Goal: Task Accomplishment & Management: Manage account settings

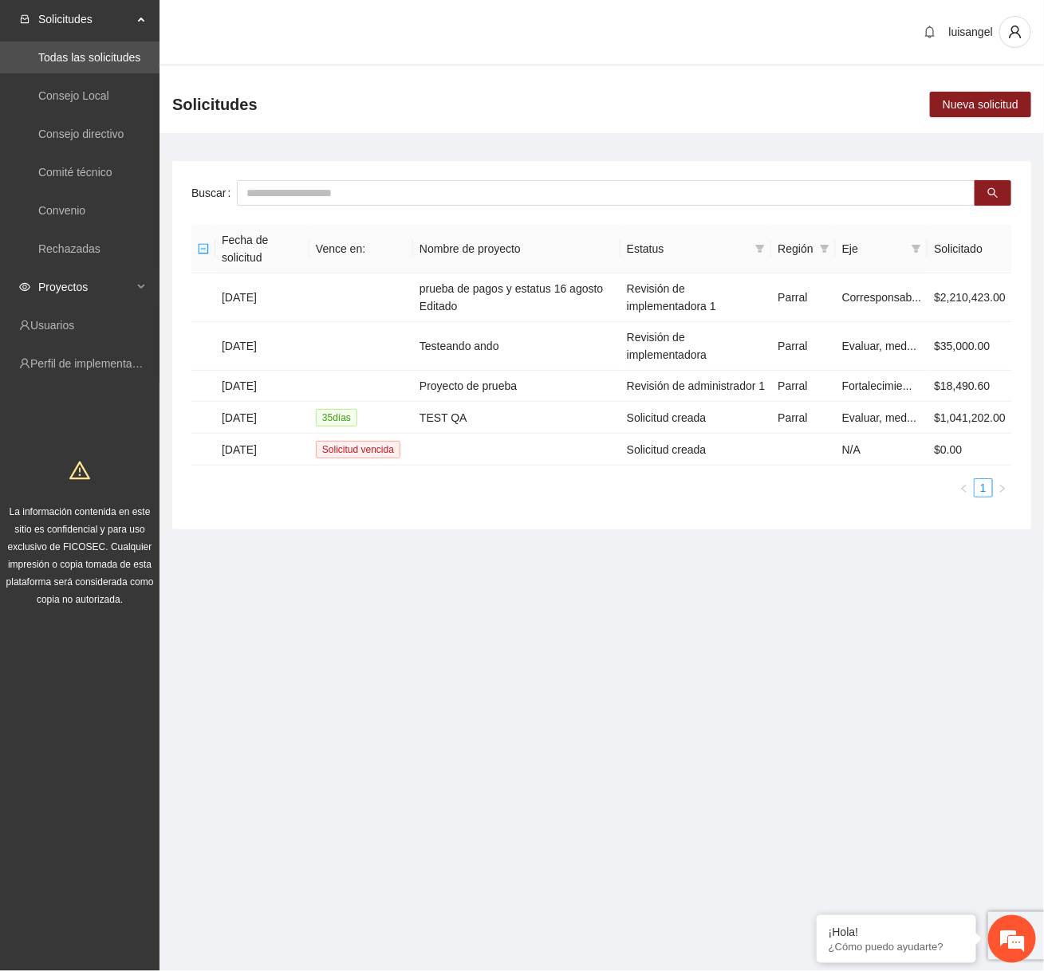
click at [134, 287] on div "Proyectos" at bounding box center [79, 287] width 159 height 32
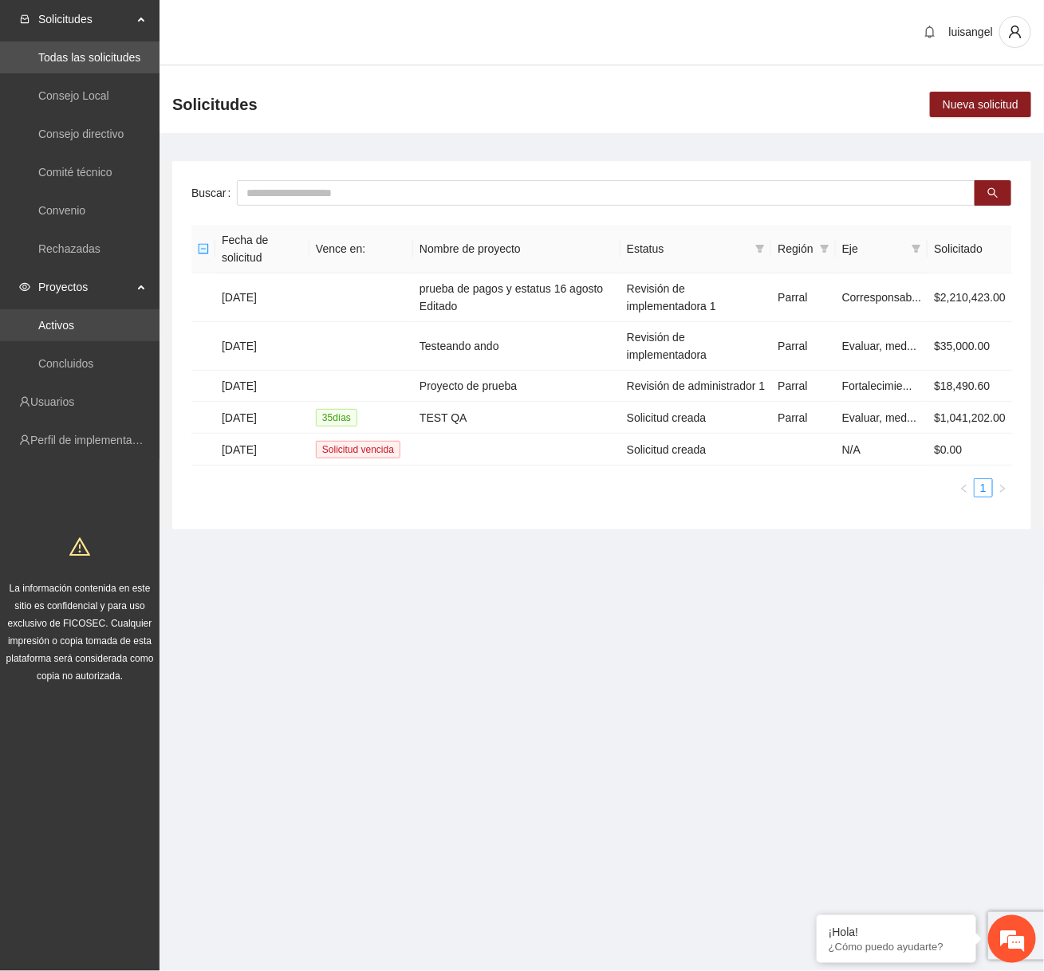
click at [74, 325] on link "Activos" at bounding box center [56, 325] width 36 height 13
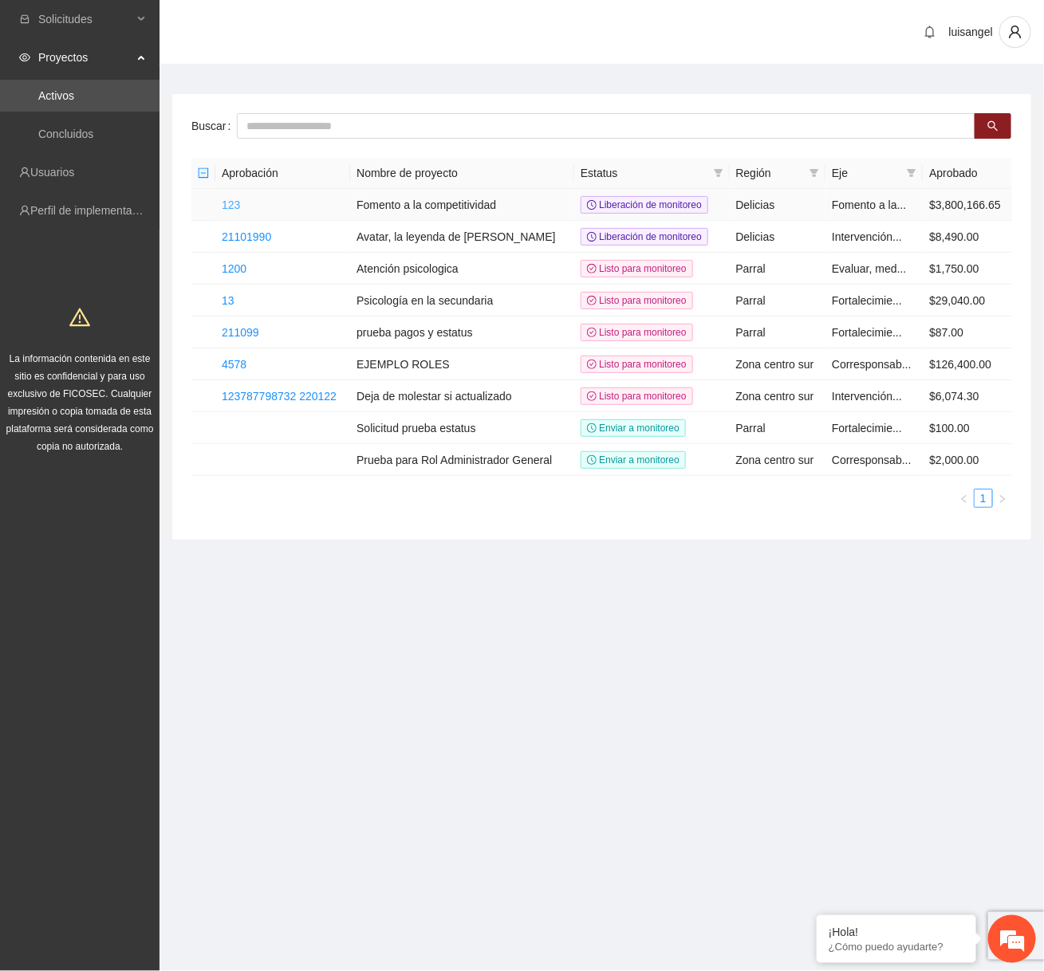
click at [240, 206] on link "123" at bounding box center [231, 205] width 18 height 13
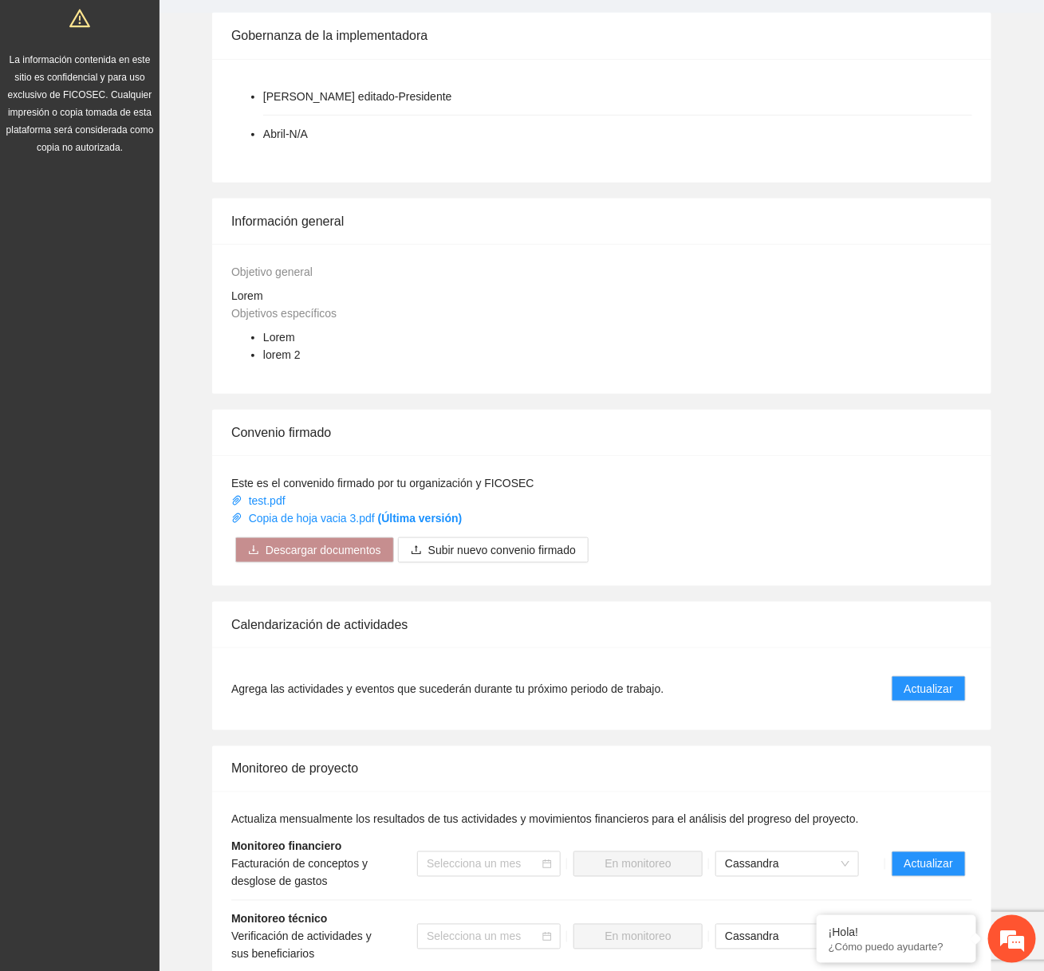
scroll to position [782, 0]
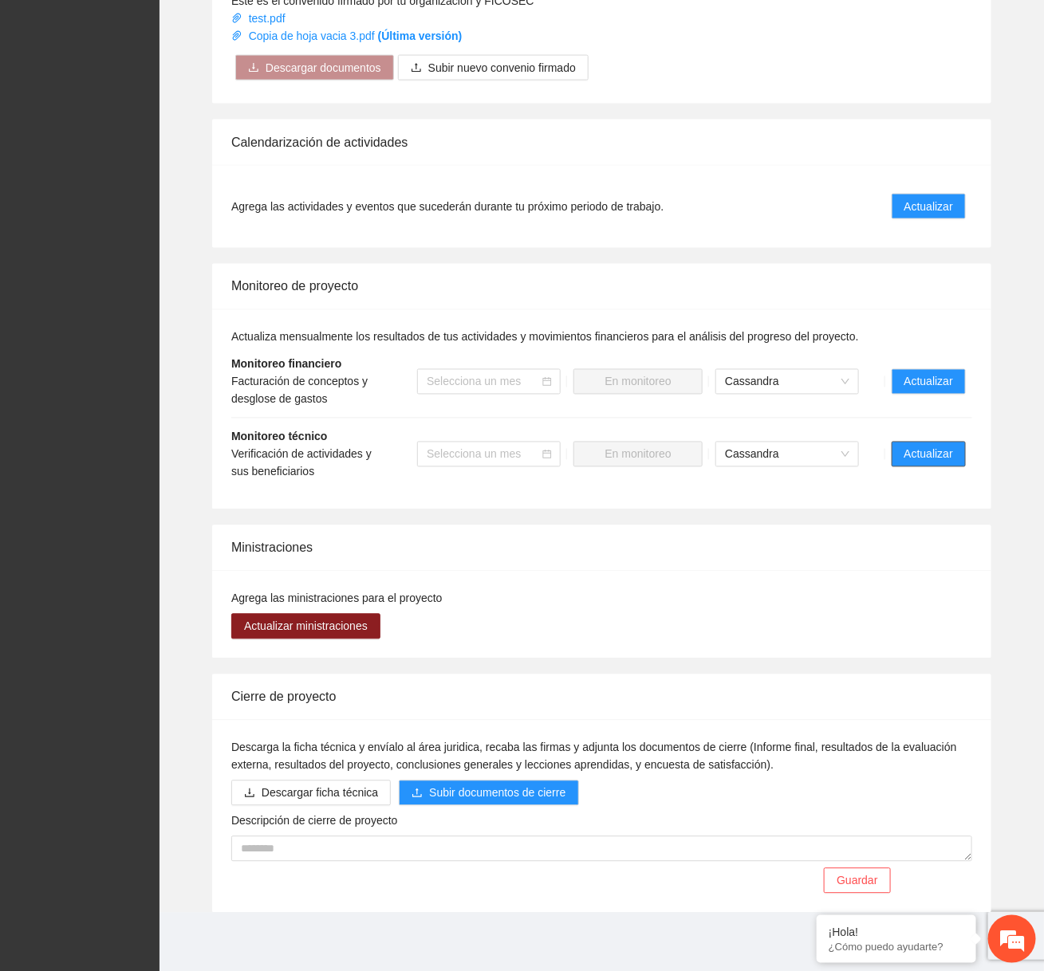
click at [952, 451] on span "Actualizar" at bounding box center [928, 455] width 49 height 18
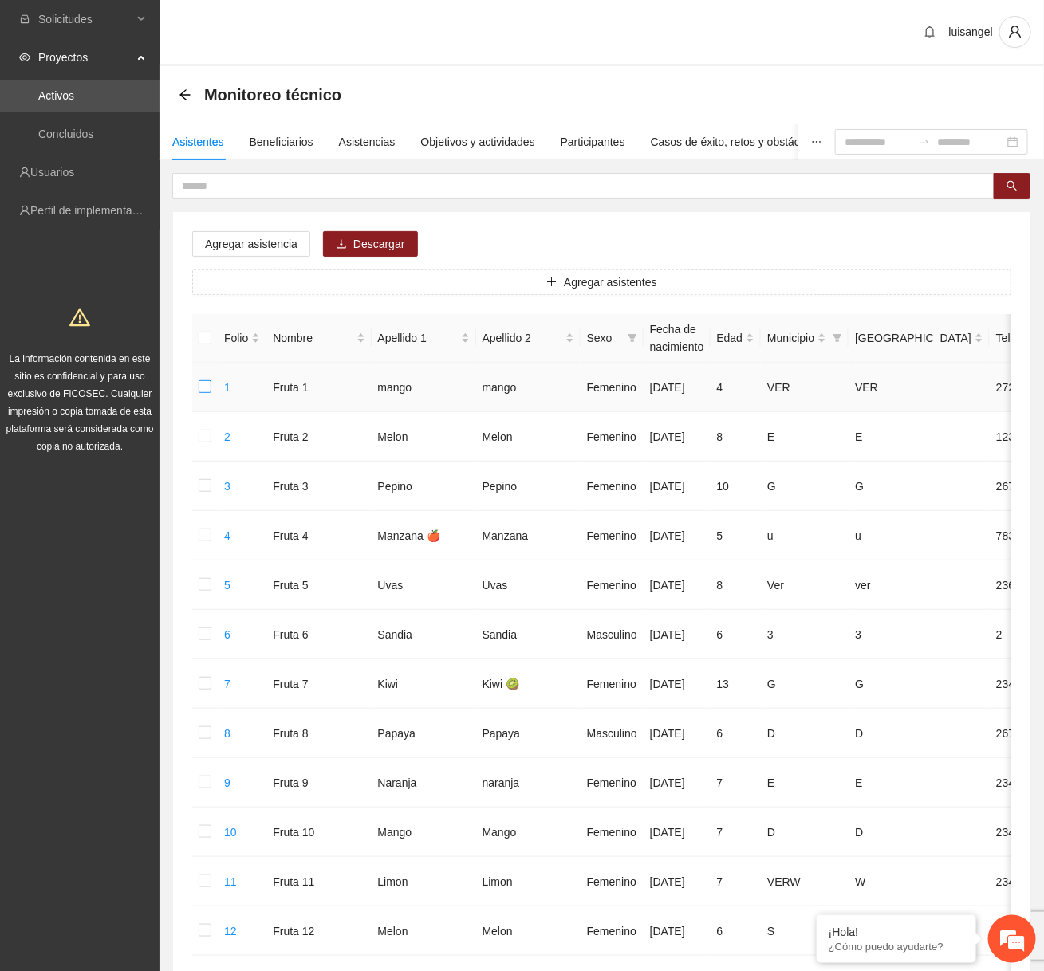
click at [199, 395] on label at bounding box center [205, 388] width 13 height 18
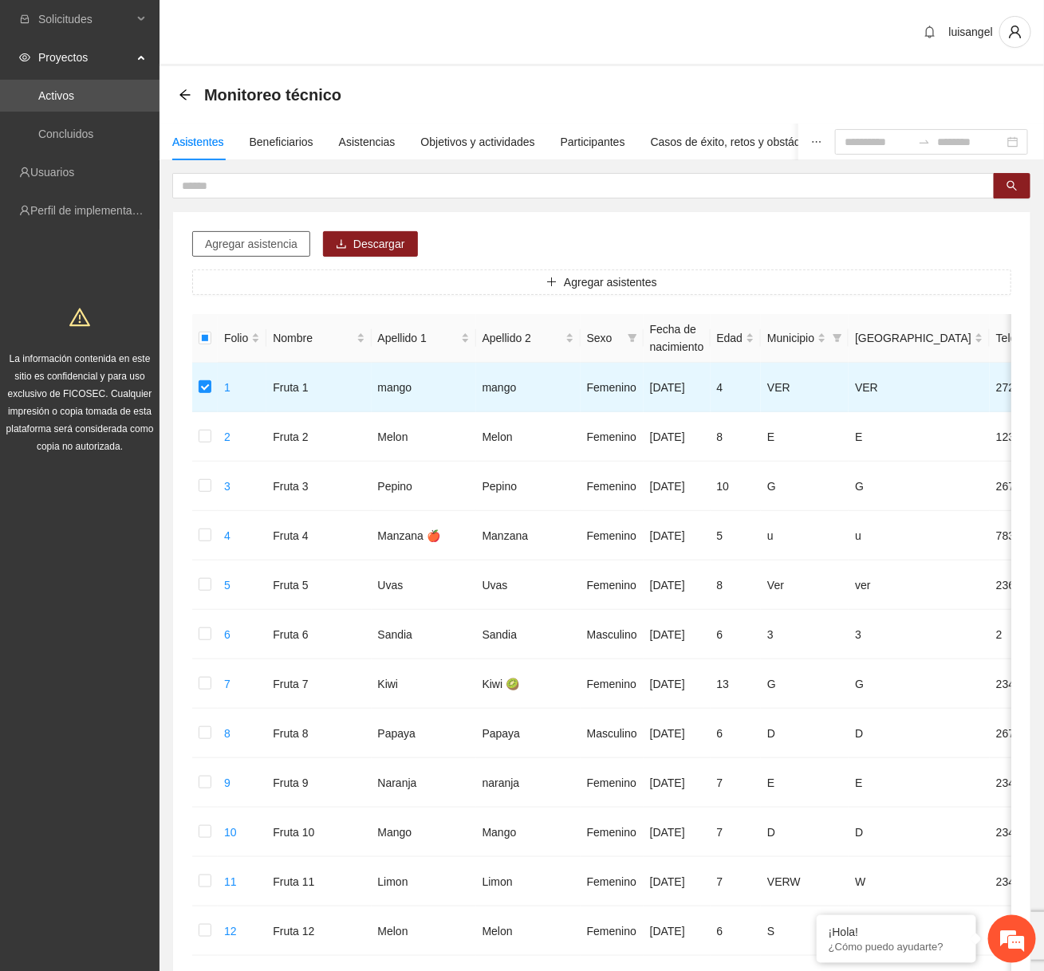
click at [278, 253] on button "Agregar asistencia" at bounding box center [251, 244] width 118 height 26
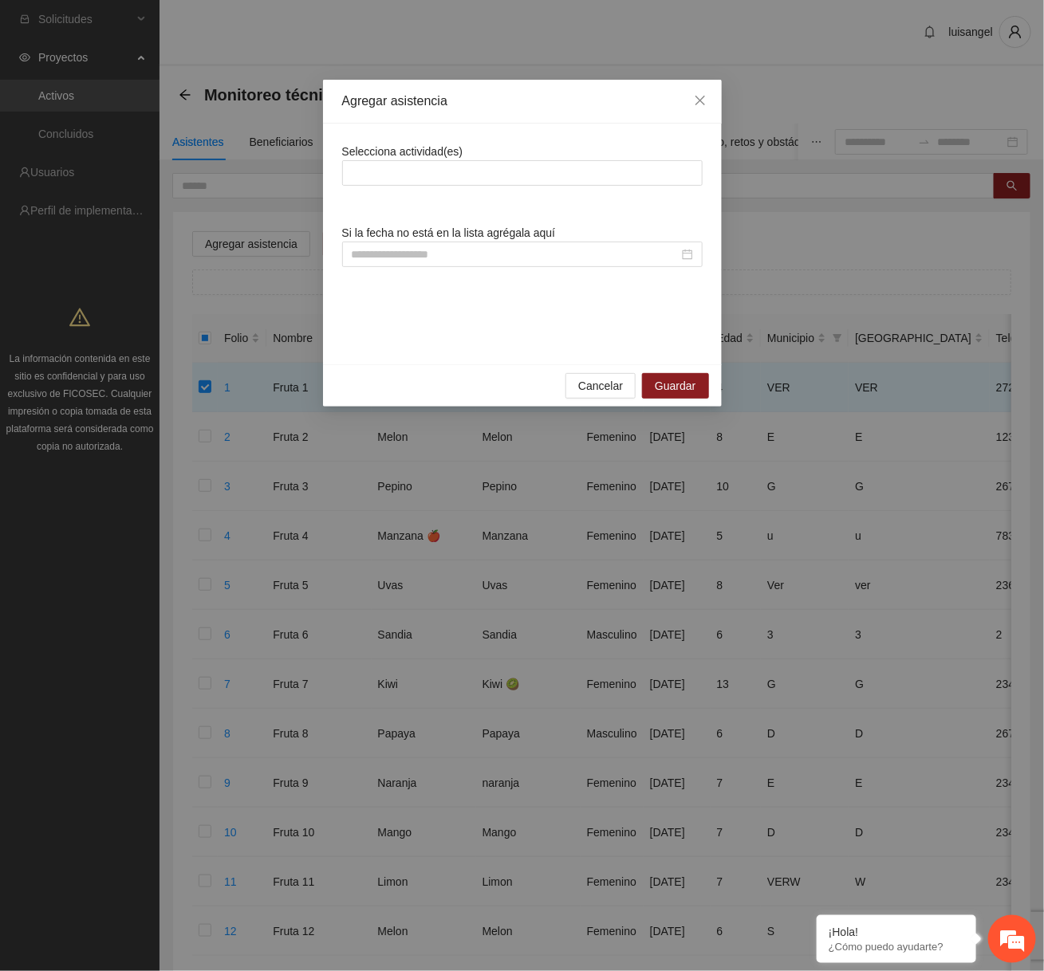
click at [248, 179] on div "Agregar asistencia Selecciona actividad(es) Si la fecha no está en la lista agr…" at bounding box center [522, 485] width 1044 height 971
click at [593, 375] on button "Cancelar" at bounding box center [600, 386] width 70 height 26
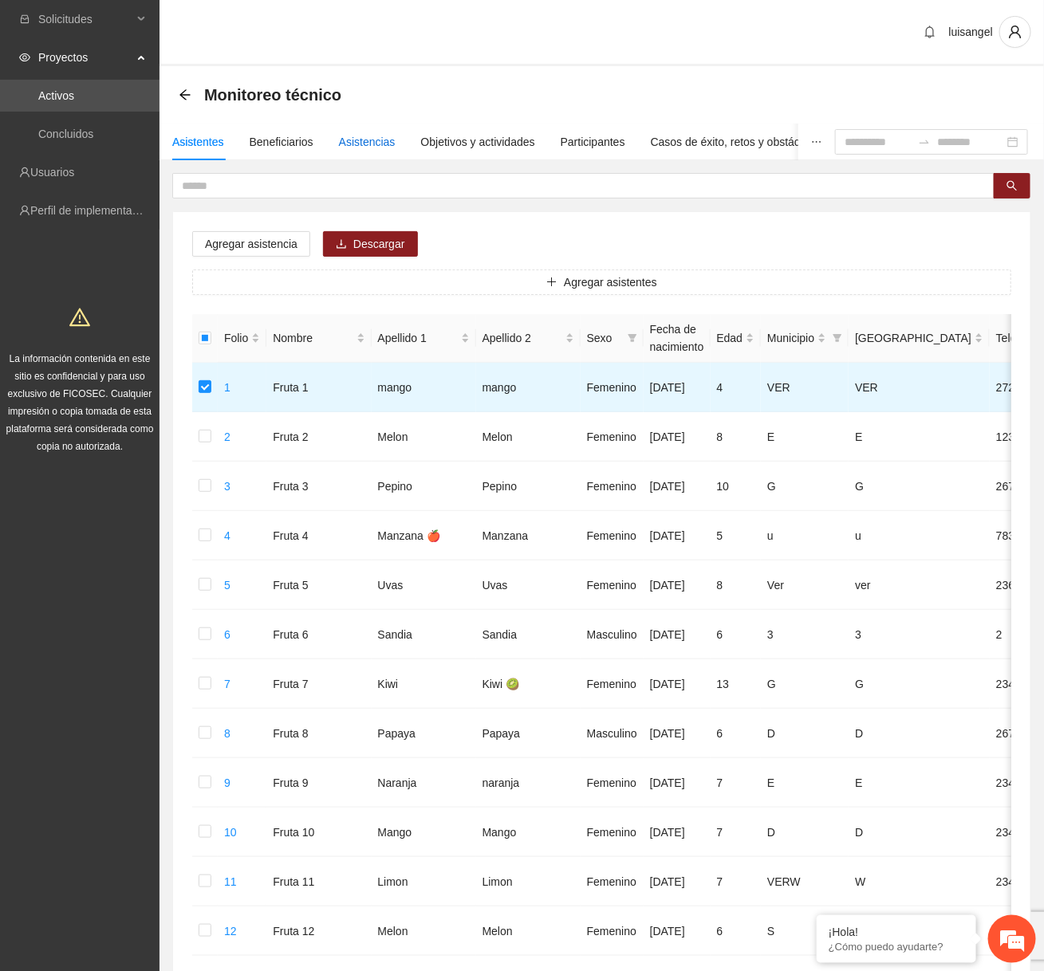
click at [381, 140] on div "Asistencias" at bounding box center [367, 142] width 57 height 18
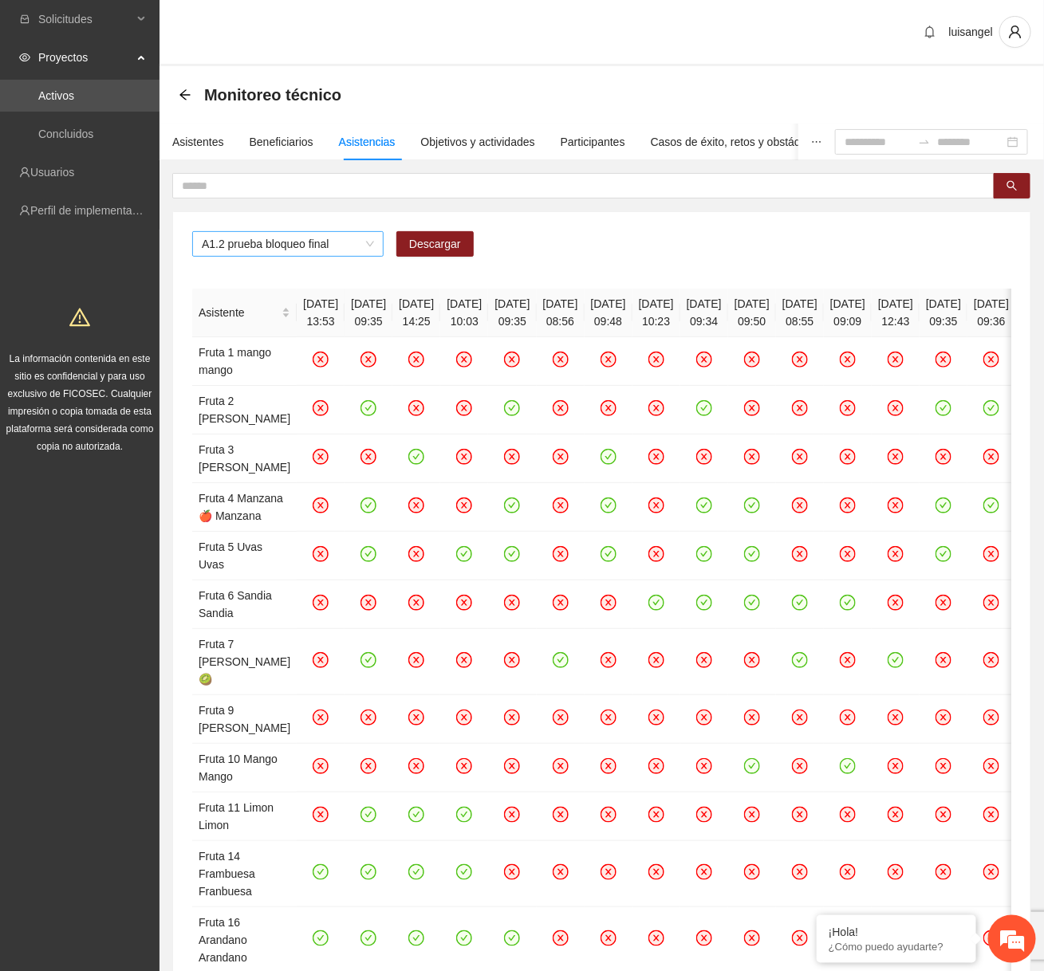
click at [352, 254] on span "A1.2 prueba bloqueo final" at bounding box center [288, 244] width 172 height 24
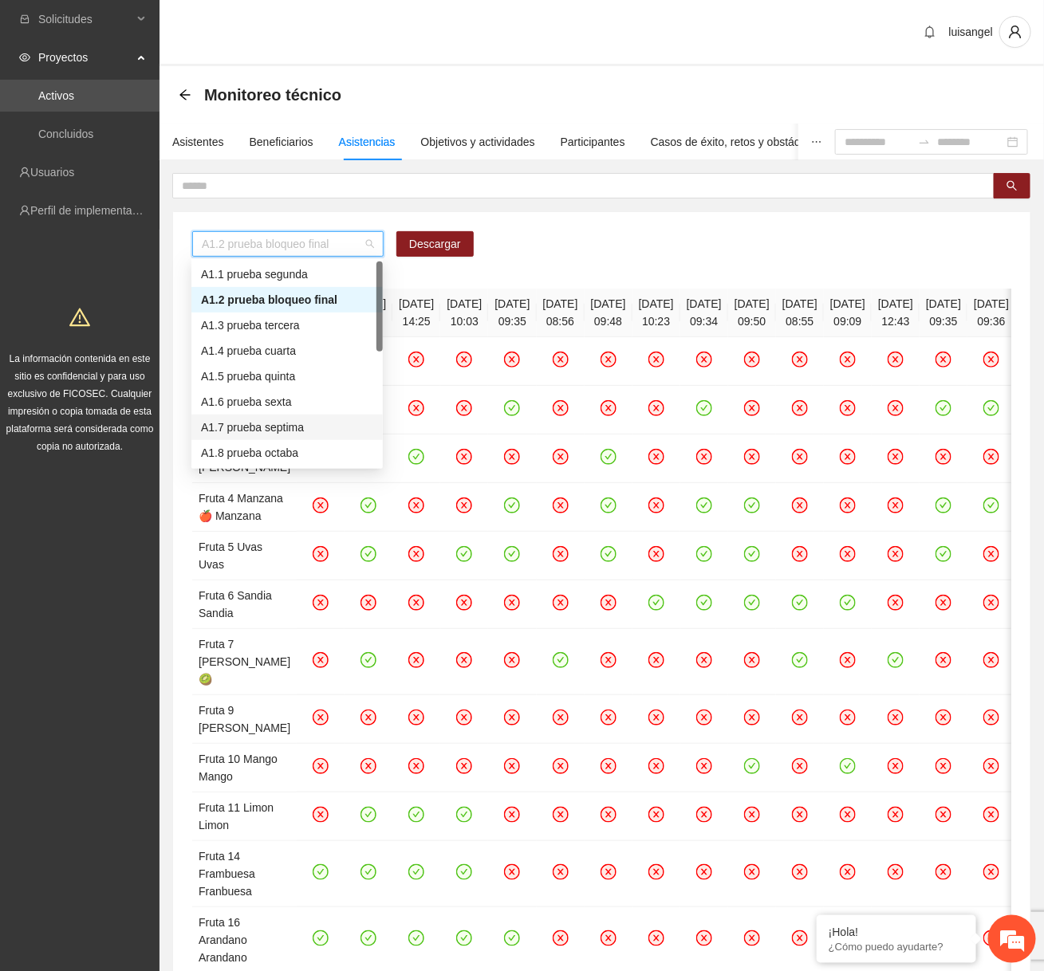
click at [269, 424] on div "A1.7 prueba septima" at bounding box center [287, 428] width 172 height 18
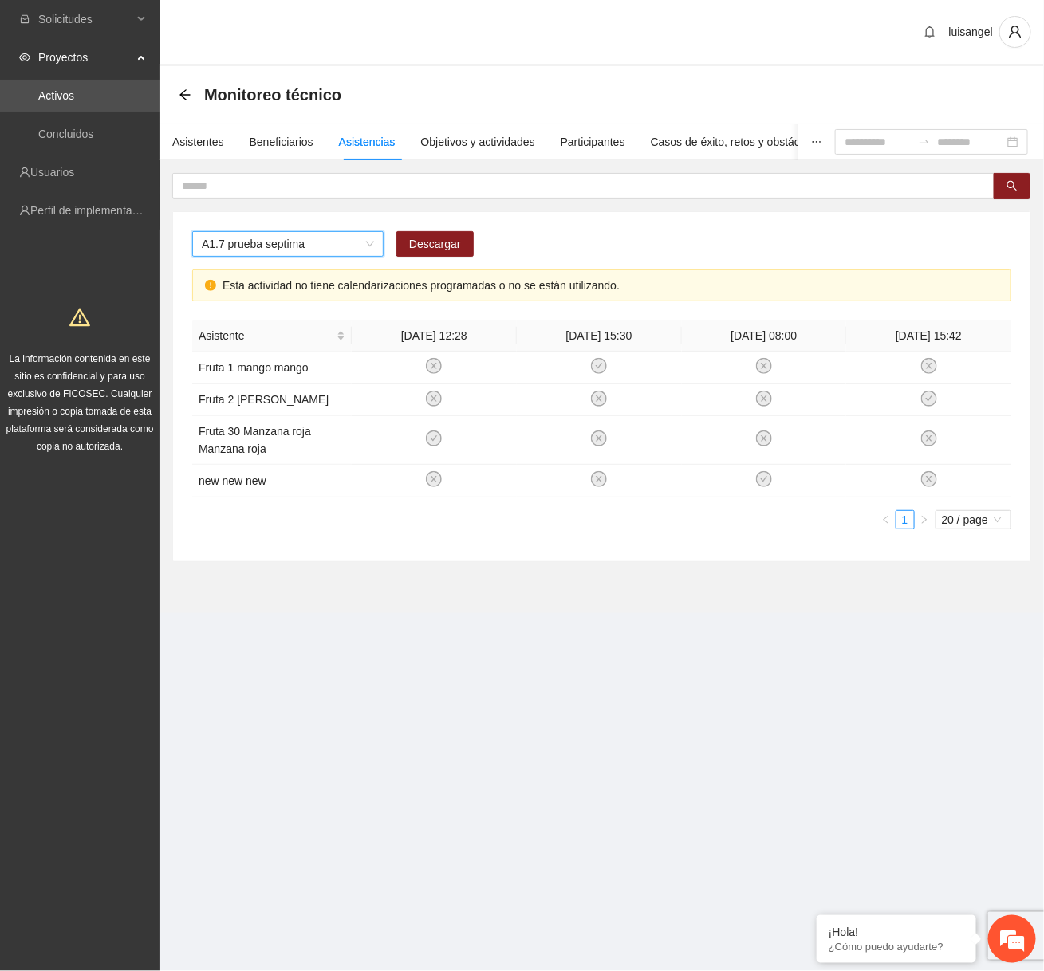
click at [261, 288] on div "Esta actividad no tiene calendarizaciones programadas o no se están utilizando." at bounding box center [610, 286] width 776 height 18
click at [186, 158] on div "Asistentes" at bounding box center [198, 142] width 52 height 37
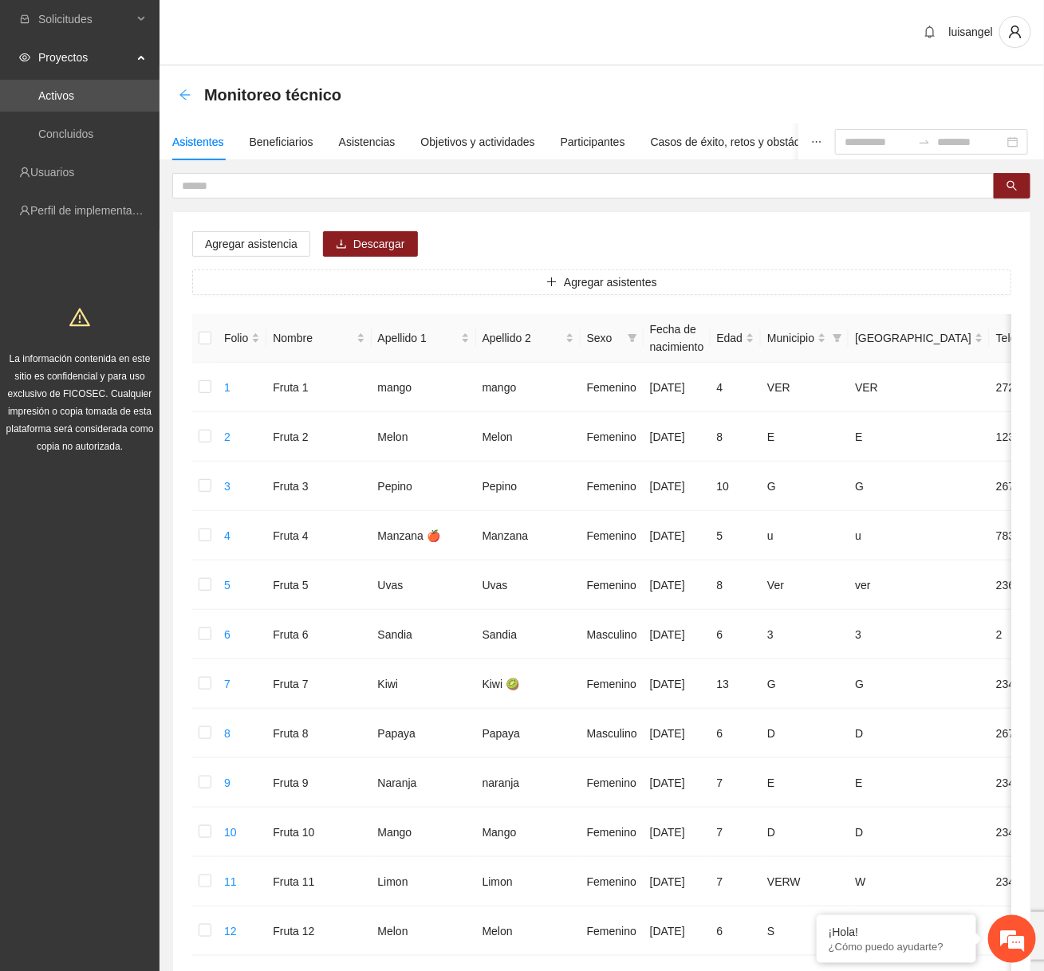
click at [183, 89] on icon "arrow-left" at bounding box center [185, 95] width 13 height 13
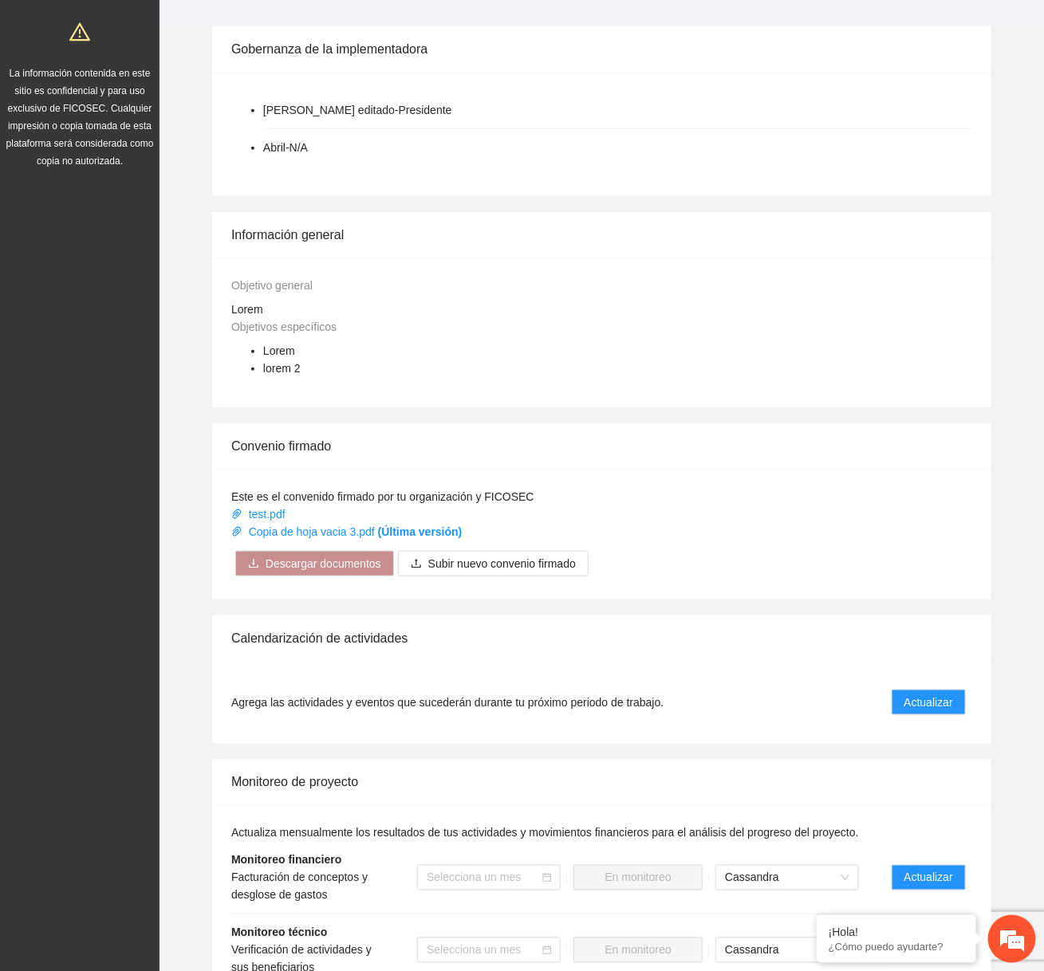
scroll to position [782, 0]
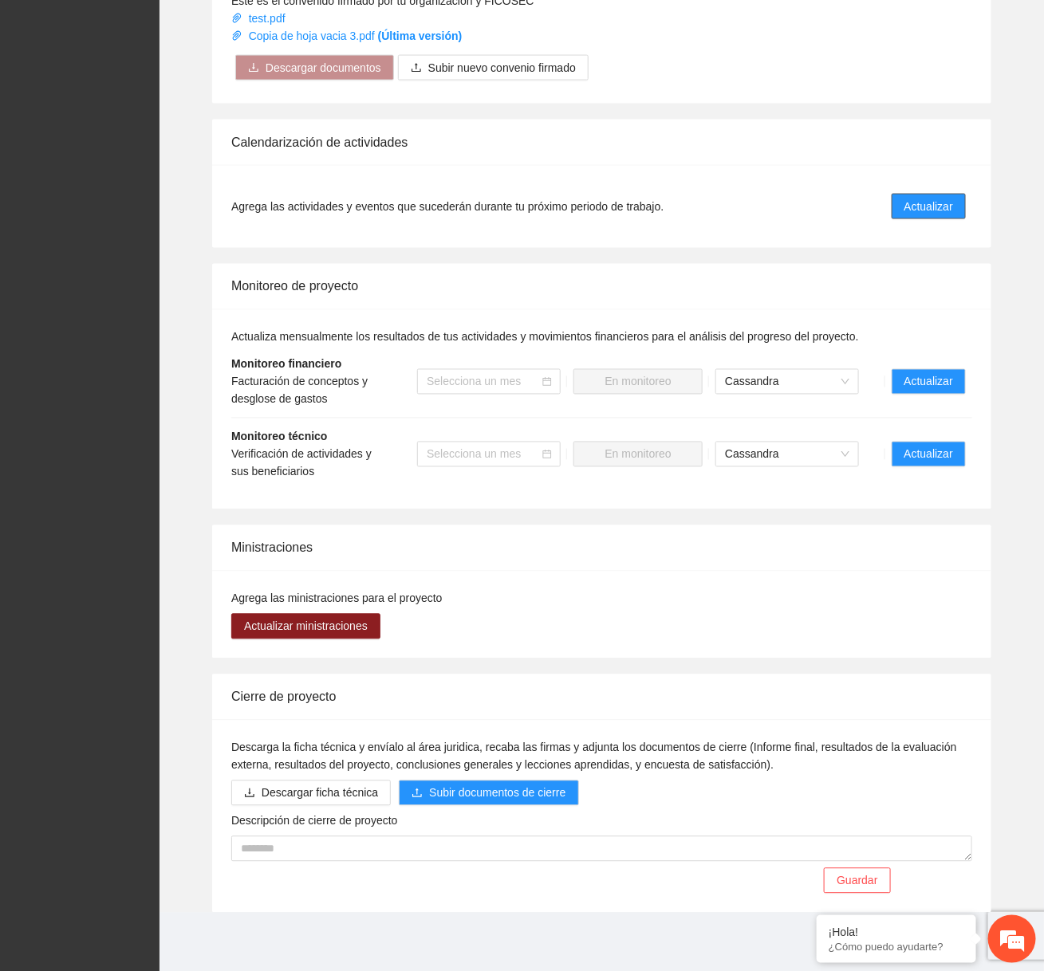
click at [917, 205] on span "Actualizar" at bounding box center [928, 207] width 49 height 18
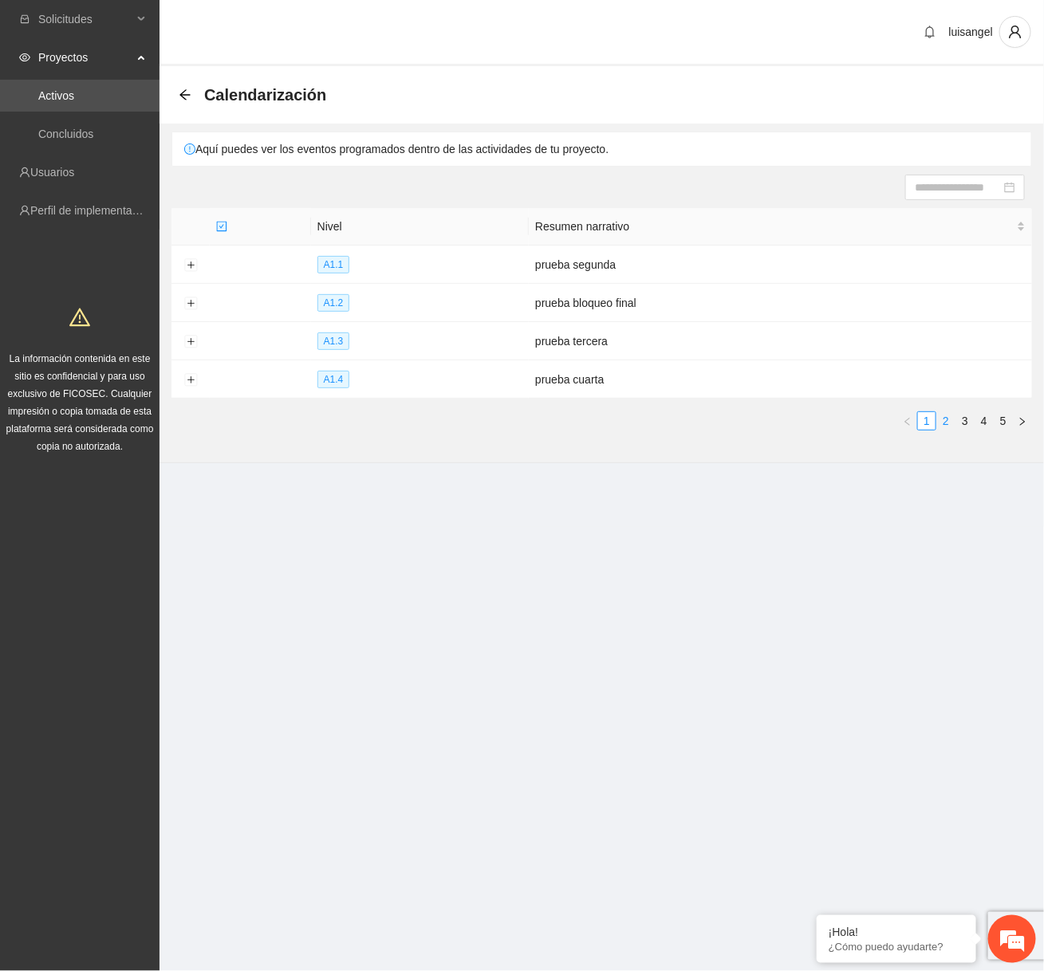
click at [950, 418] on link "2" at bounding box center [946, 421] width 18 height 18
click at [190, 336] on button "Expand row" at bounding box center [190, 342] width 13 height 13
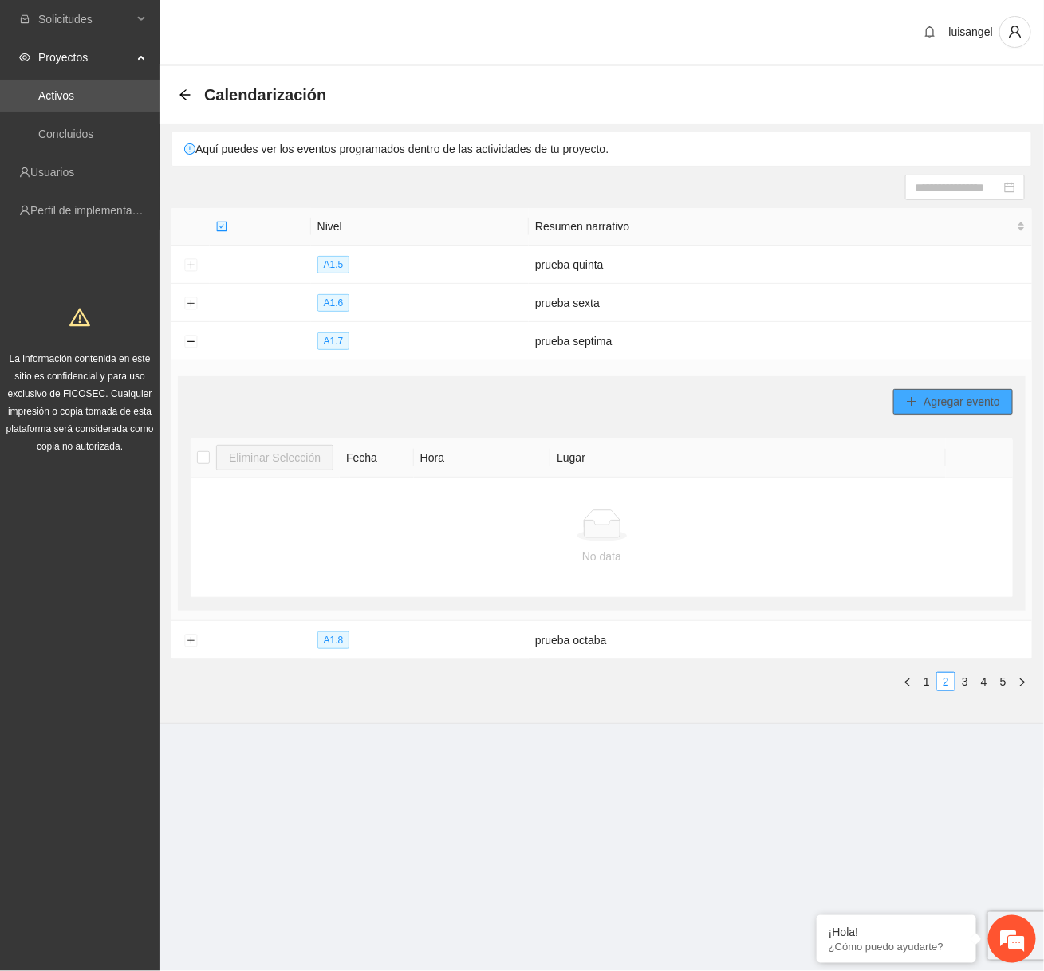
click at [929, 402] on span "Agregar evento" at bounding box center [961, 402] width 77 height 18
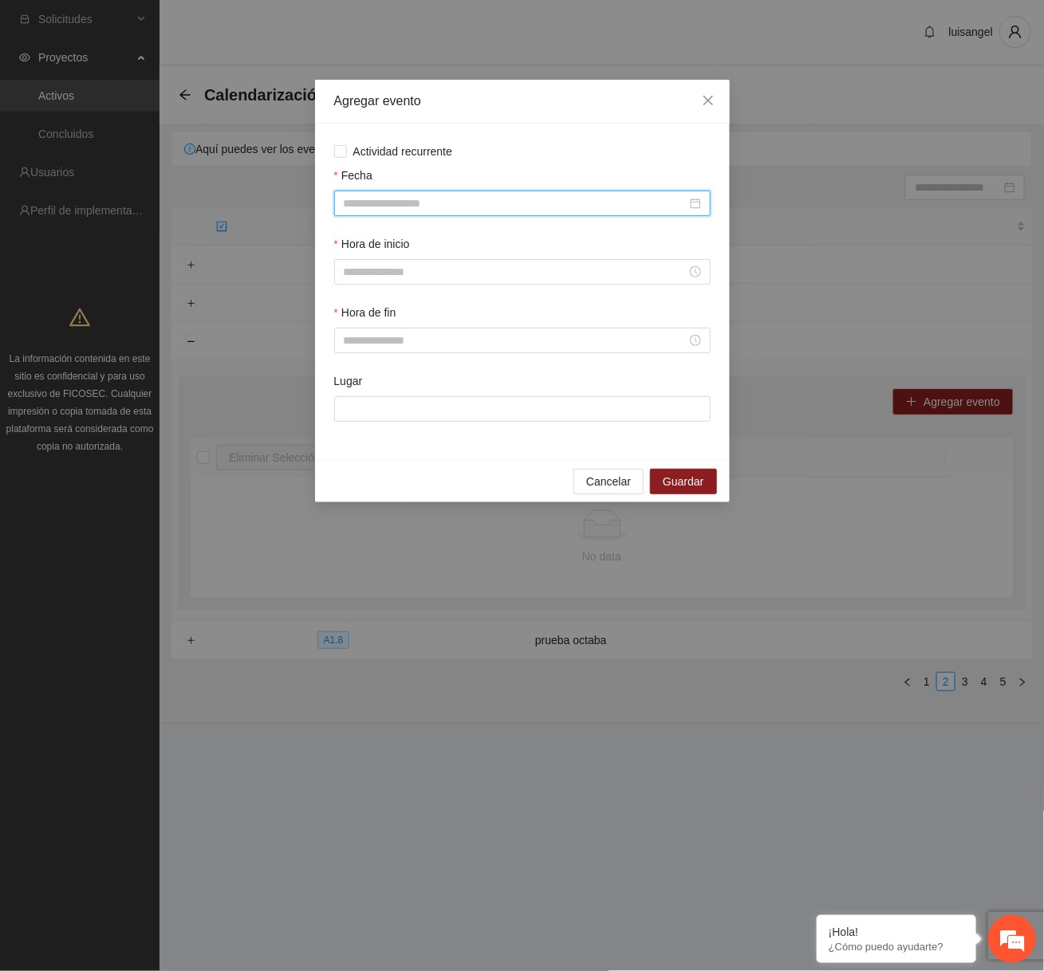
click at [479, 202] on input "Fecha" at bounding box center [515, 204] width 343 height 18
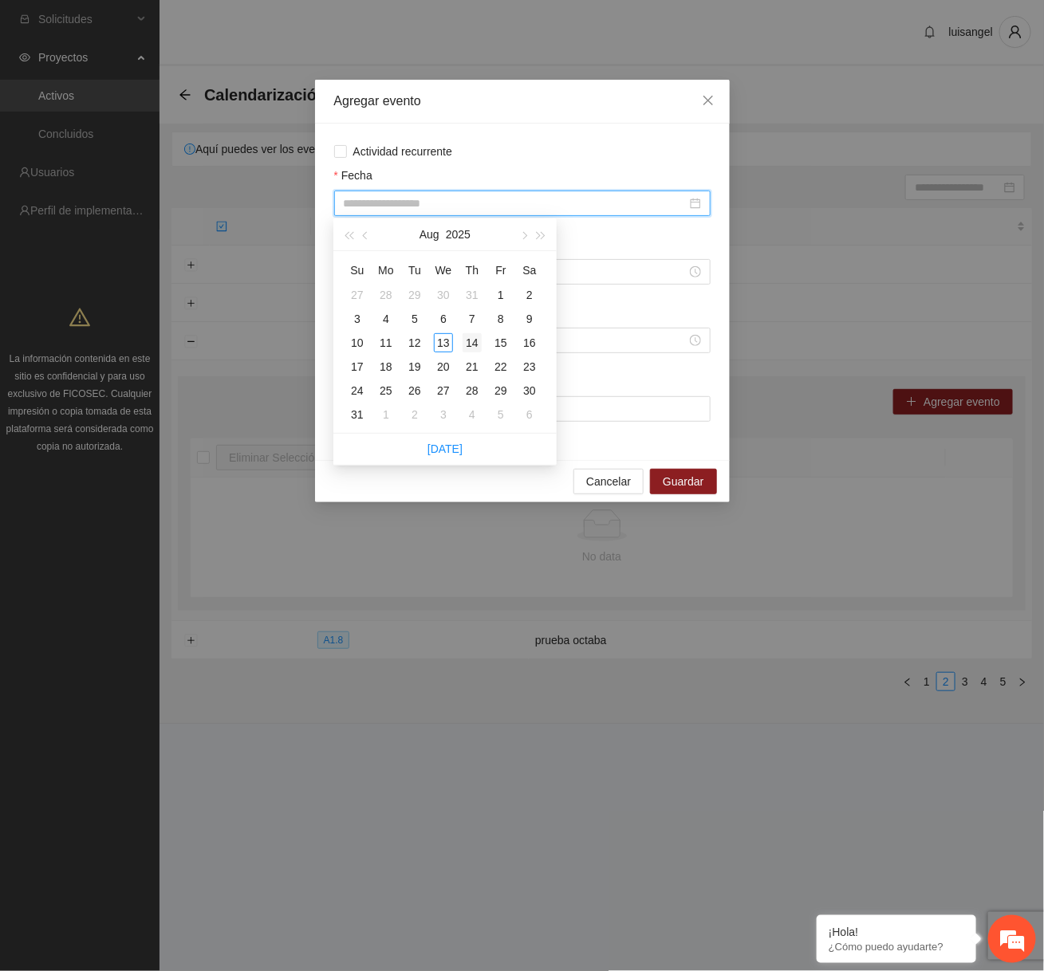
type input "**********"
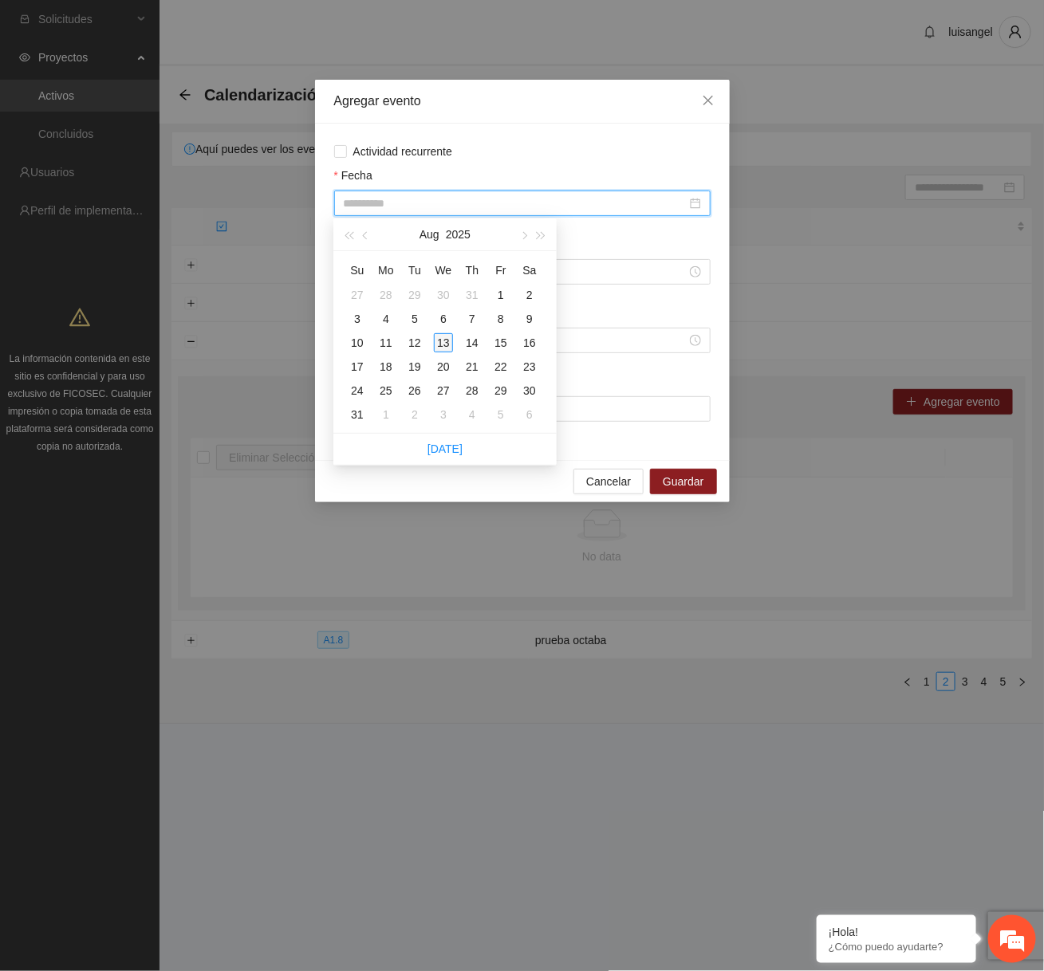
click at [443, 345] on div "13" at bounding box center [443, 342] width 19 height 19
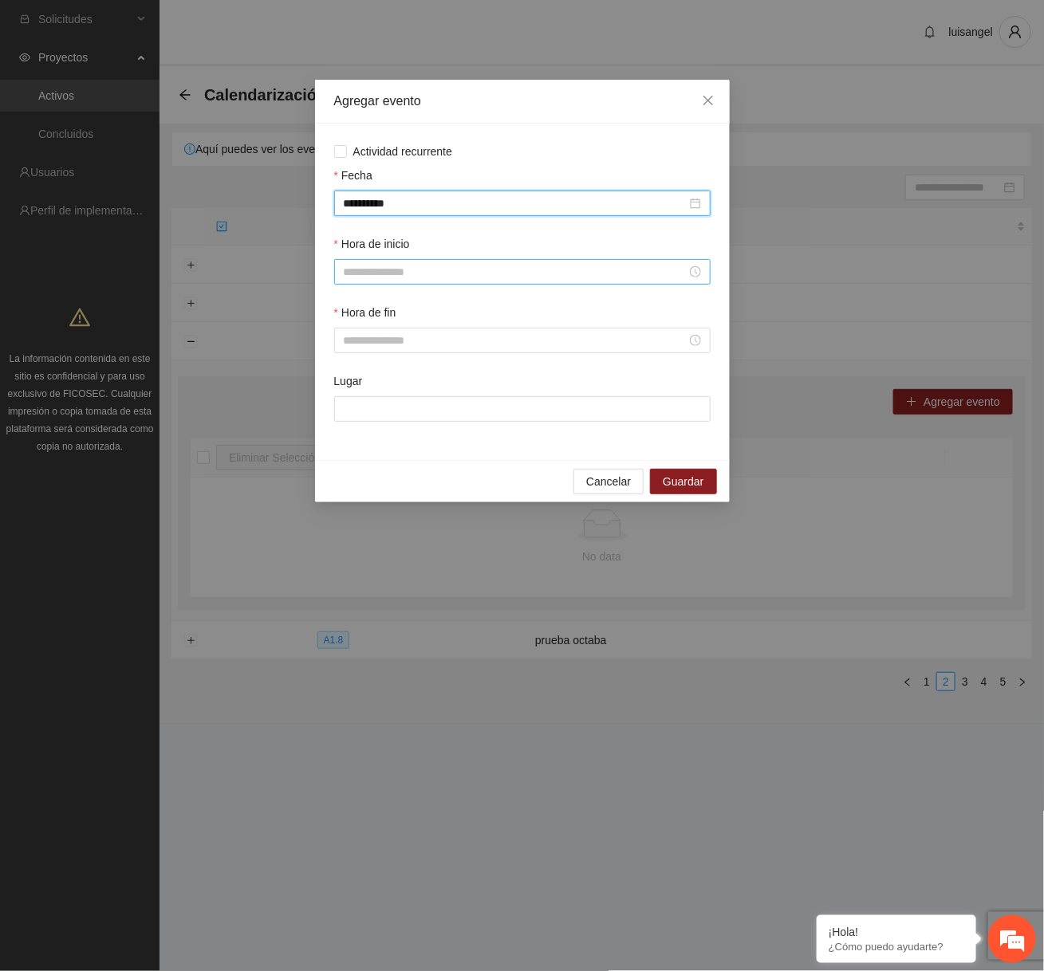
click at [401, 275] on input "Hora de inicio" at bounding box center [515, 272] width 343 height 18
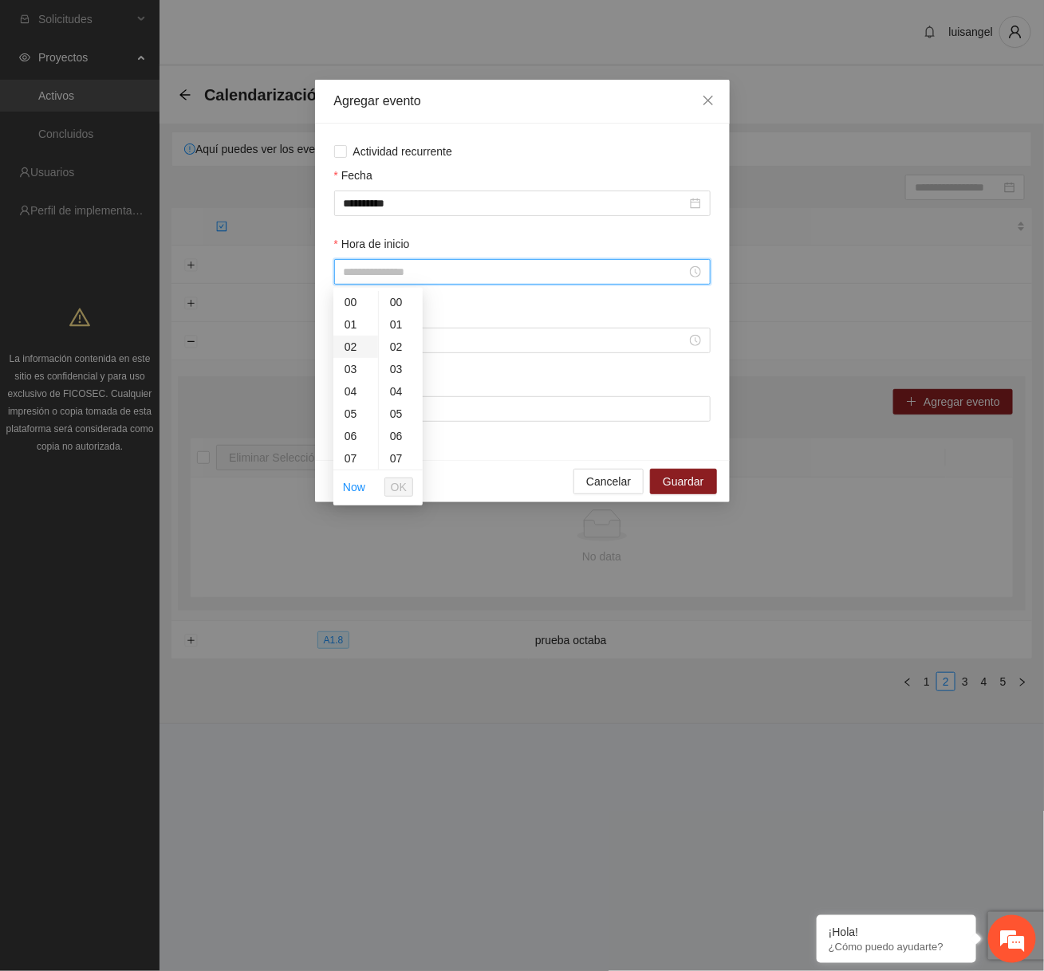
click at [352, 344] on div "02" at bounding box center [355, 347] width 45 height 22
type input "*****"
click at [403, 487] on span "OK" at bounding box center [399, 487] width 16 height 18
click at [382, 341] on input "Hora de fin" at bounding box center [515, 341] width 343 height 18
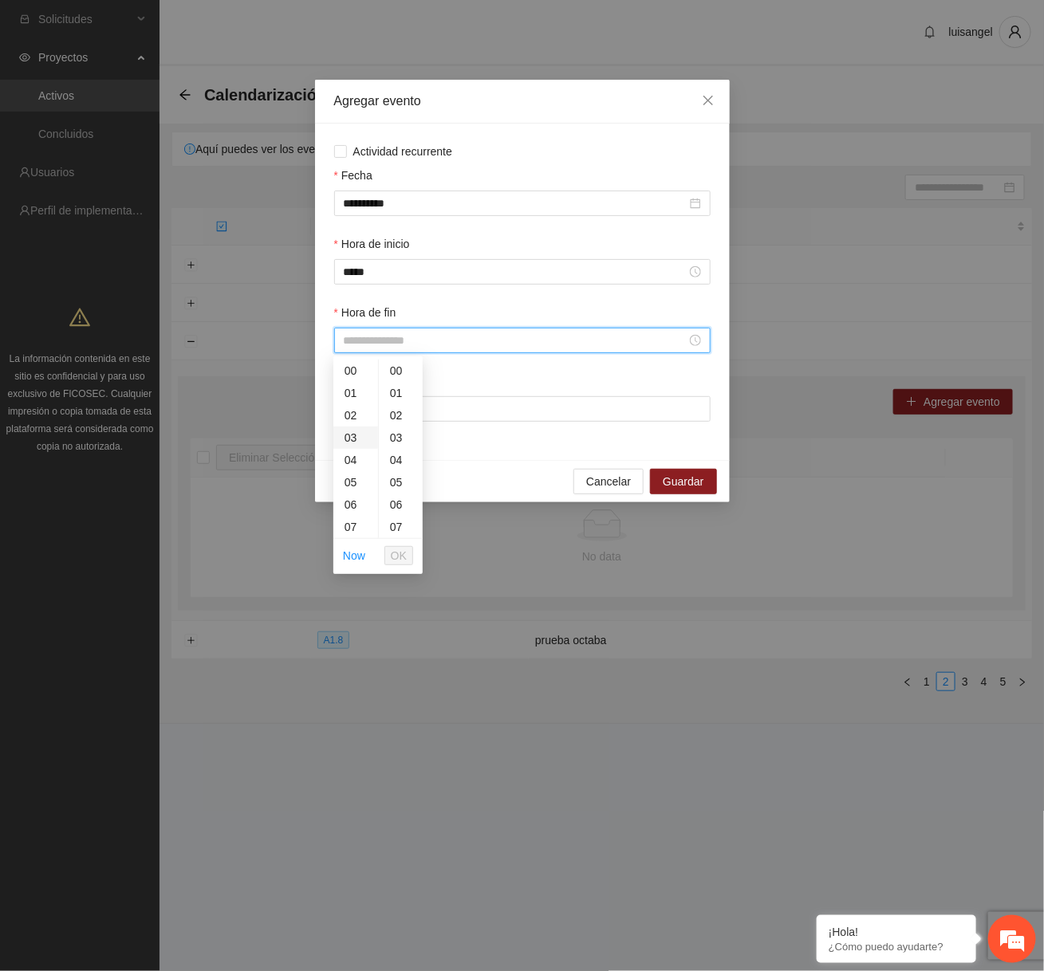
click at [352, 443] on div "03" at bounding box center [355, 438] width 45 height 22
type input "*****"
click at [400, 564] on span "OK" at bounding box center [399, 556] width 16 height 18
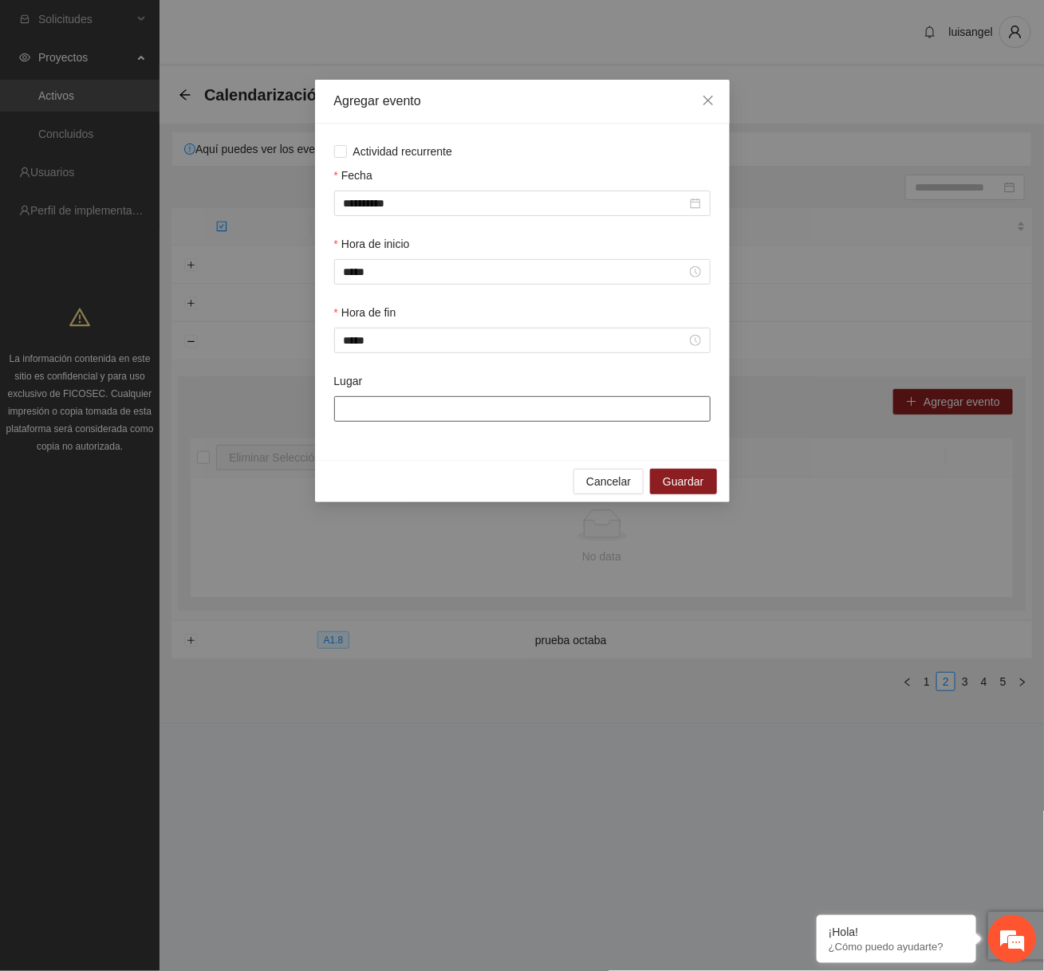
click at [435, 408] on input "Lugar" at bounding box center [522, 409] width 376 height 26
type input "**********"
click at [678, 487] on span "Guardar" at bounding box center [683, 482] width 41 height 18
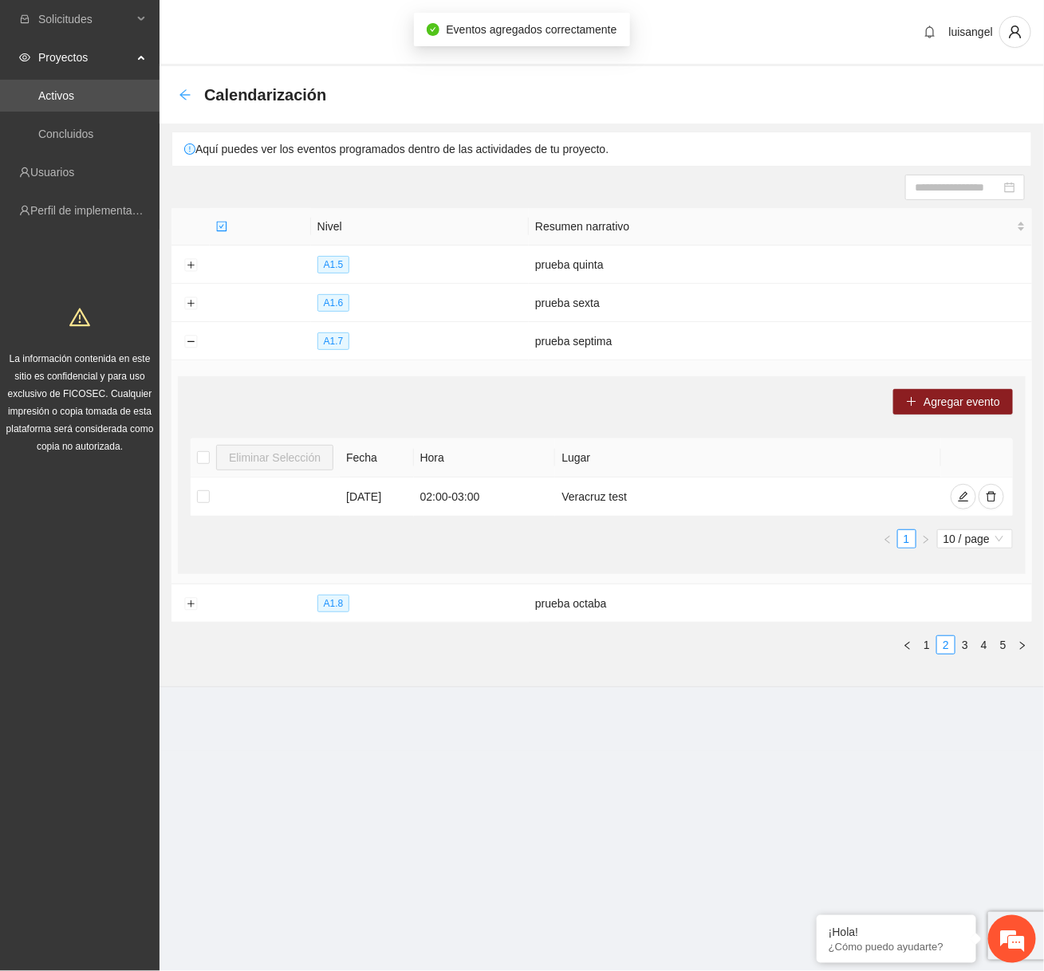
click at [184, 95] on icon "arrow-left" at bounding box center [185, 95] width 13 height 13
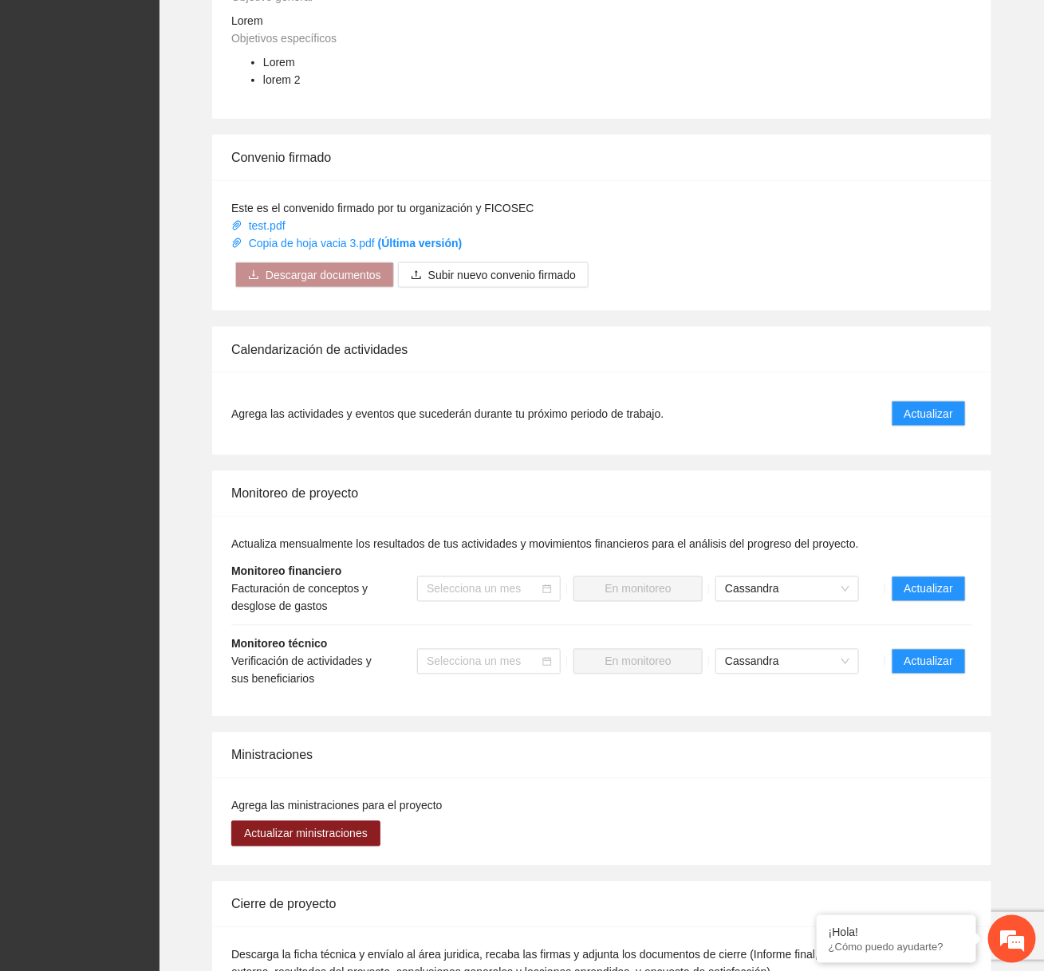
scroll to position [782, 0]
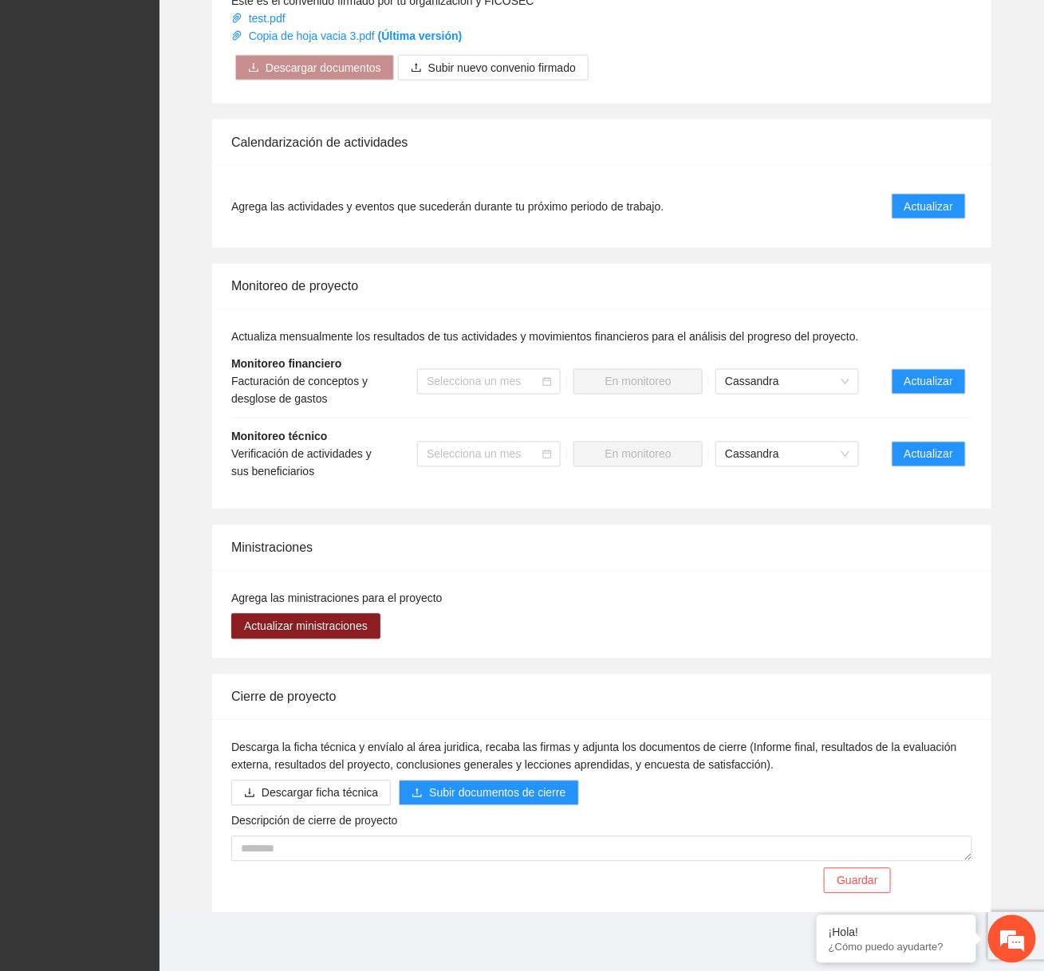
click at [944, 438] on li "Monitoreo técnico Verificación de actividades y sus beneficiarios Selecciona un…" at bounding box center [601, 455] width 741 height 72
click at [941, 458] on span "Actualizar" at bounding box center [928, 455] width 49 height 18
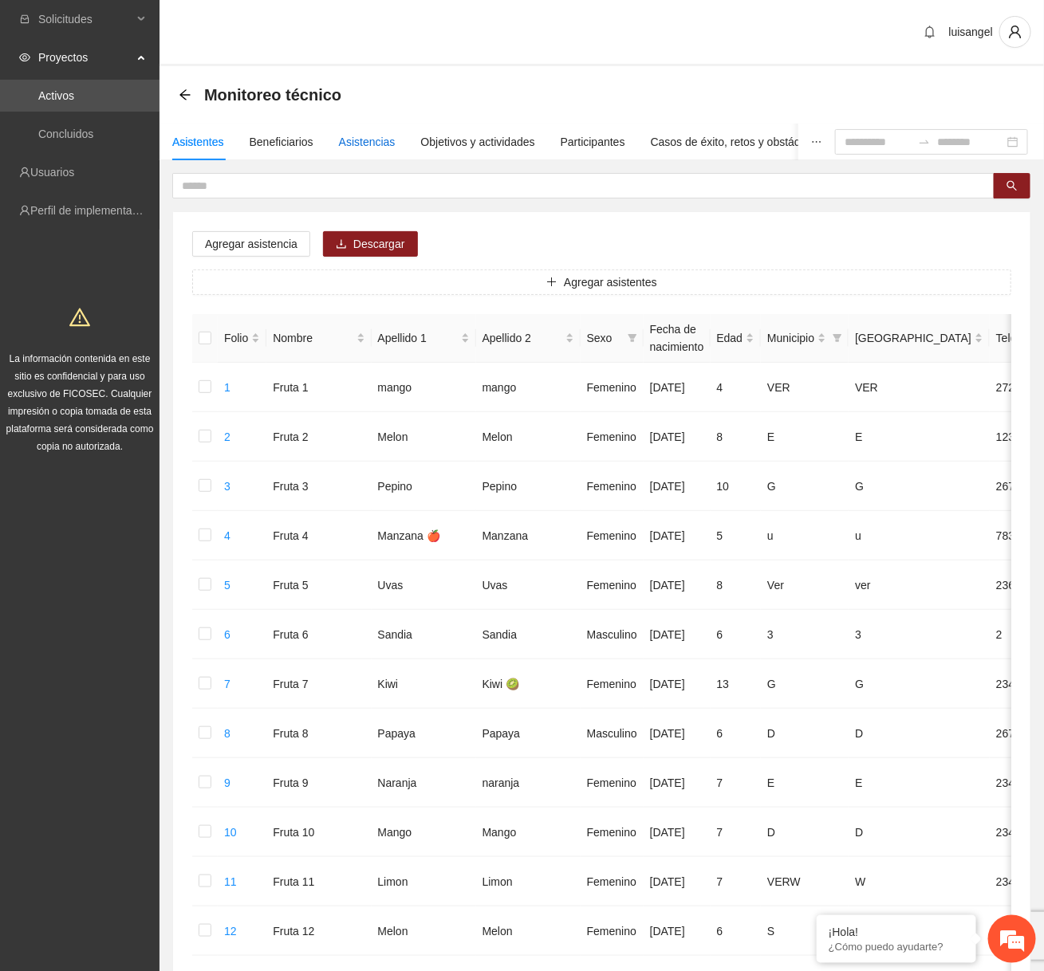
click at [382, 140] on div "Asistencias" at bounding box center [367, 142] width 57 height 18
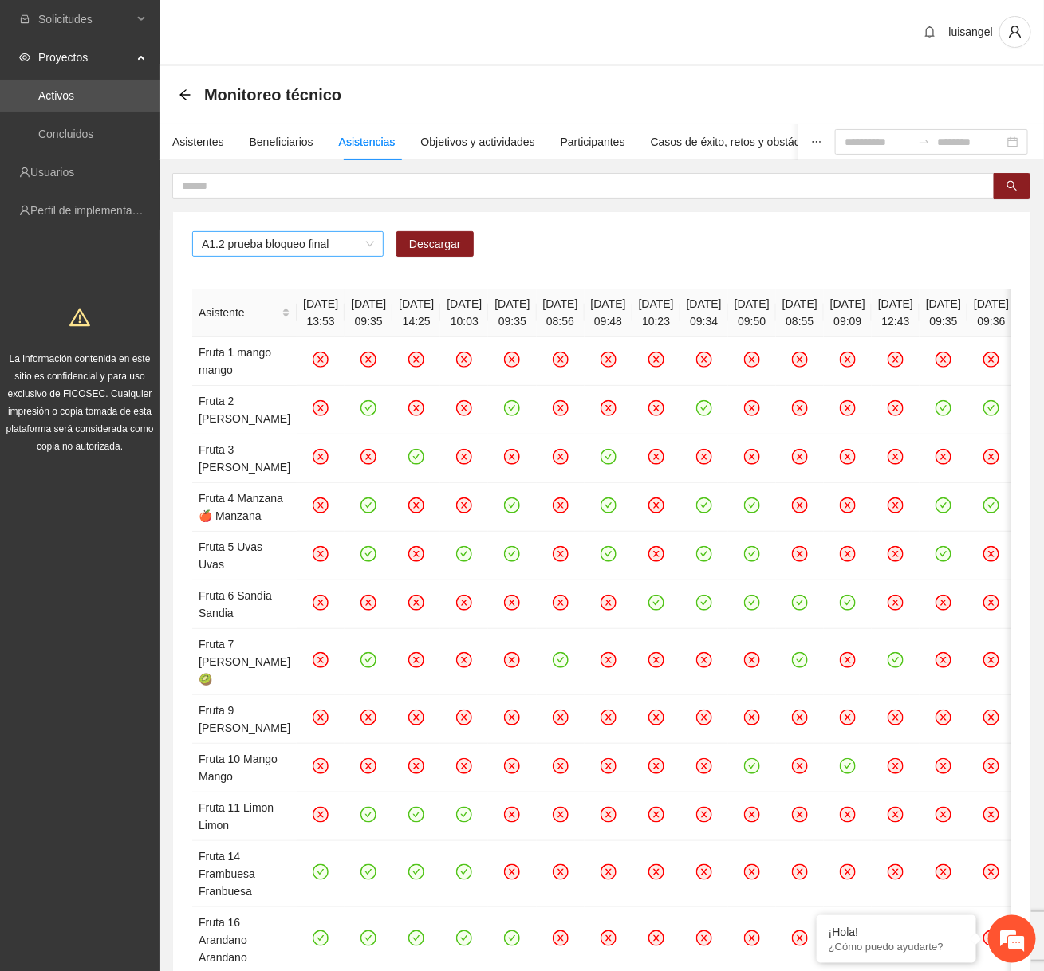
click at [307, 237] on span "A1.2 prueba bloqueo final" at bounding box center [288, 244] width 172 height 24
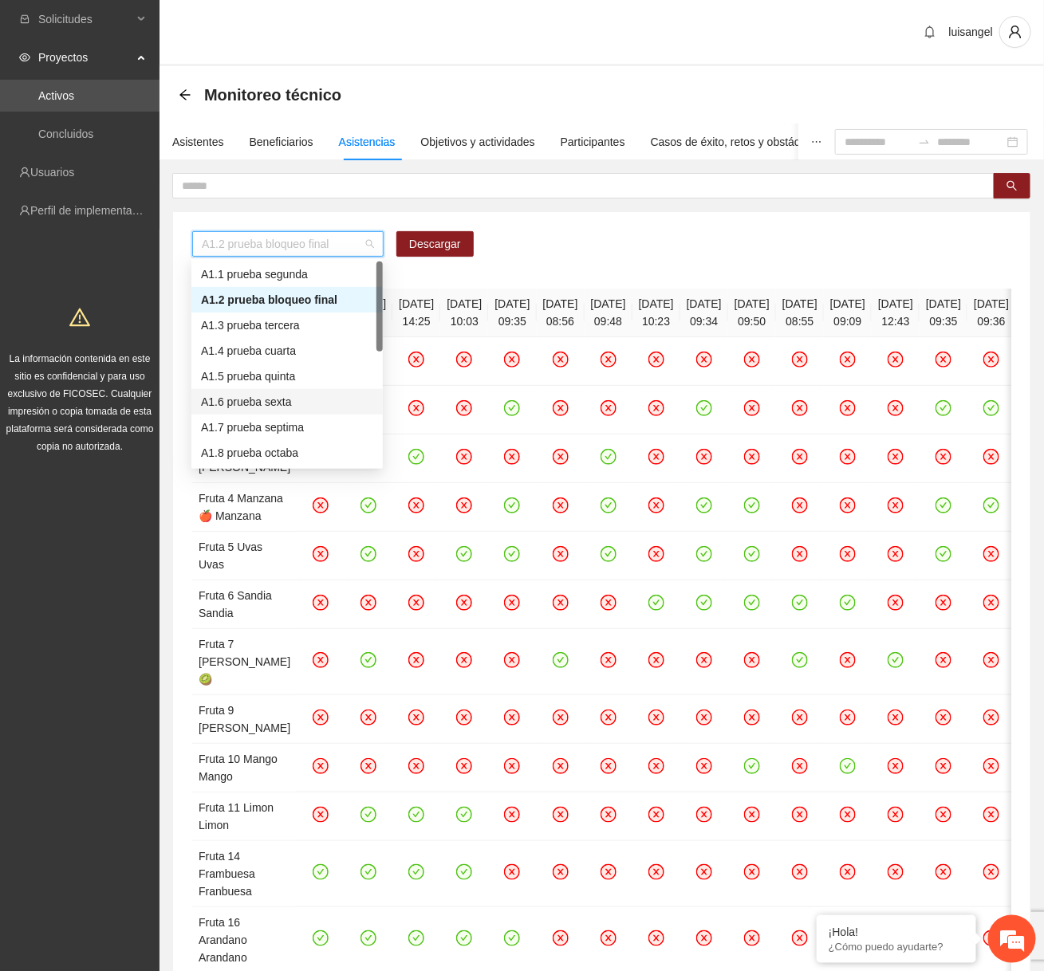
click at [264, 410] on div "A1.6 prueba sexta" at bounding box center [287, 402] width 172 height 18
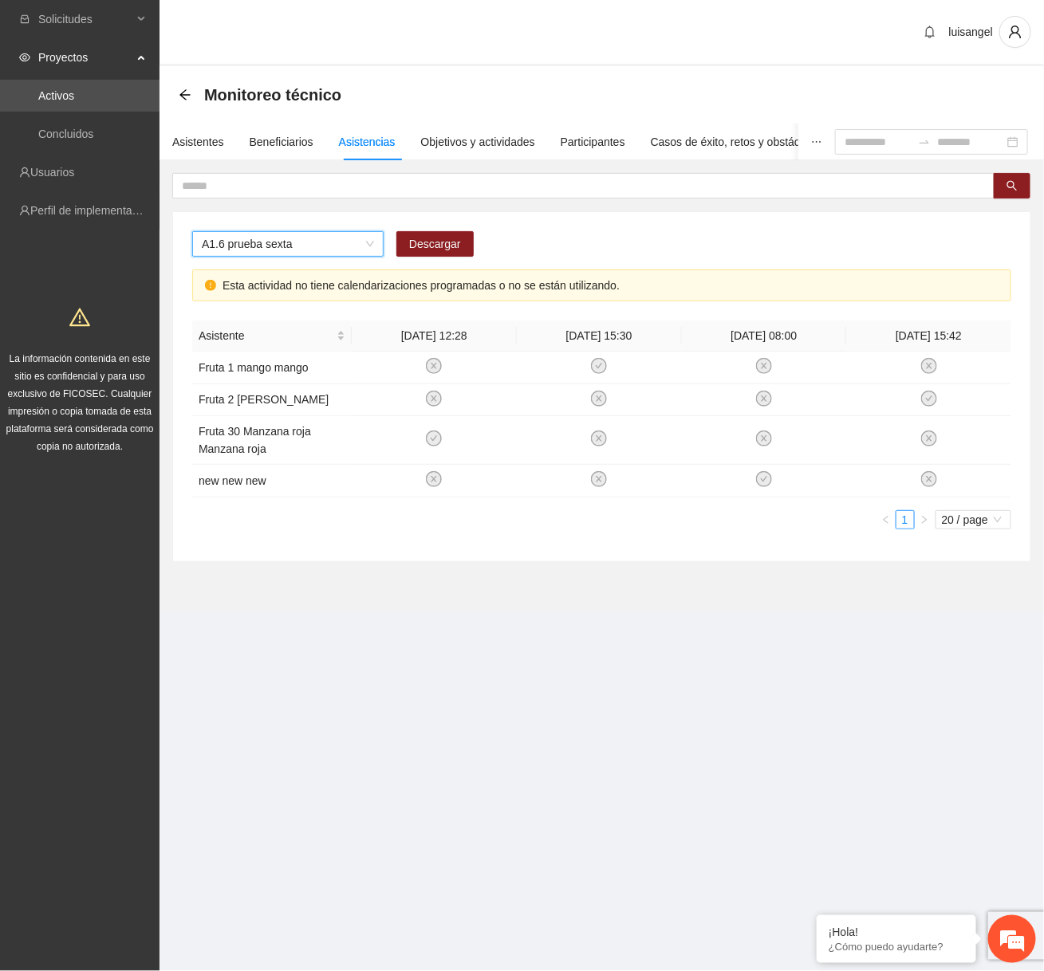
click at [301, 241] on span "A1.6 prueba sexta" at bounding box center [288, 244] width 172 height 24
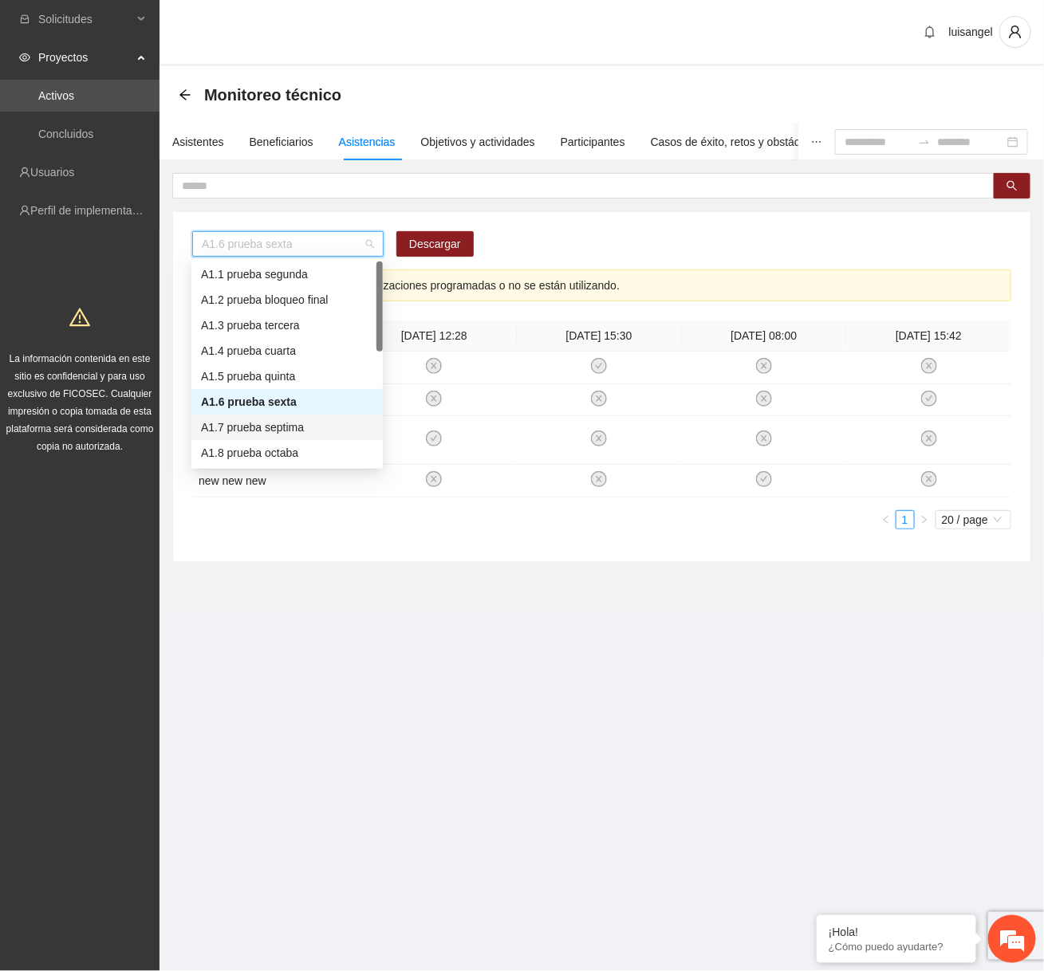
click at [267, 427] on div "A1.7 prueba septima" at bounding box center [287, 428] width 172 height 18
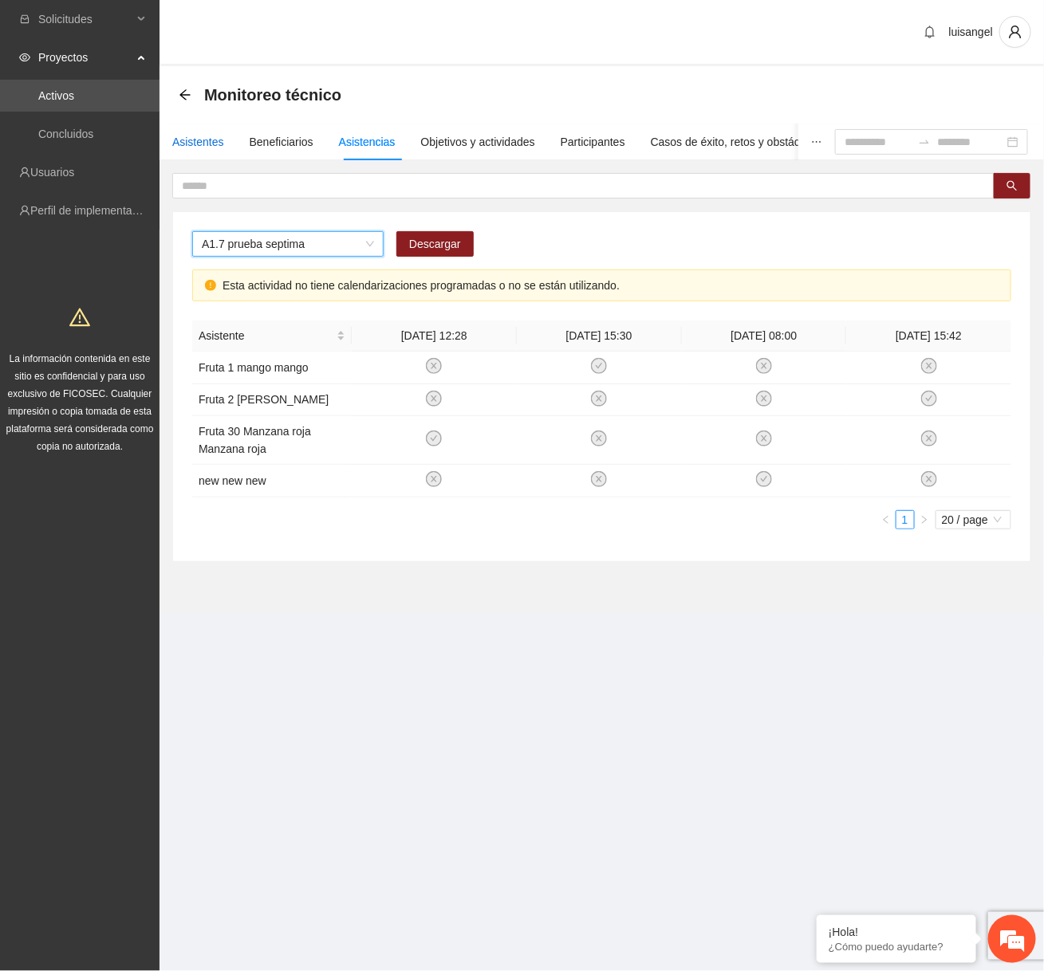
click at [196, 146] on div "Asistentes" at bounding box center [198, 142] width 52 height 18
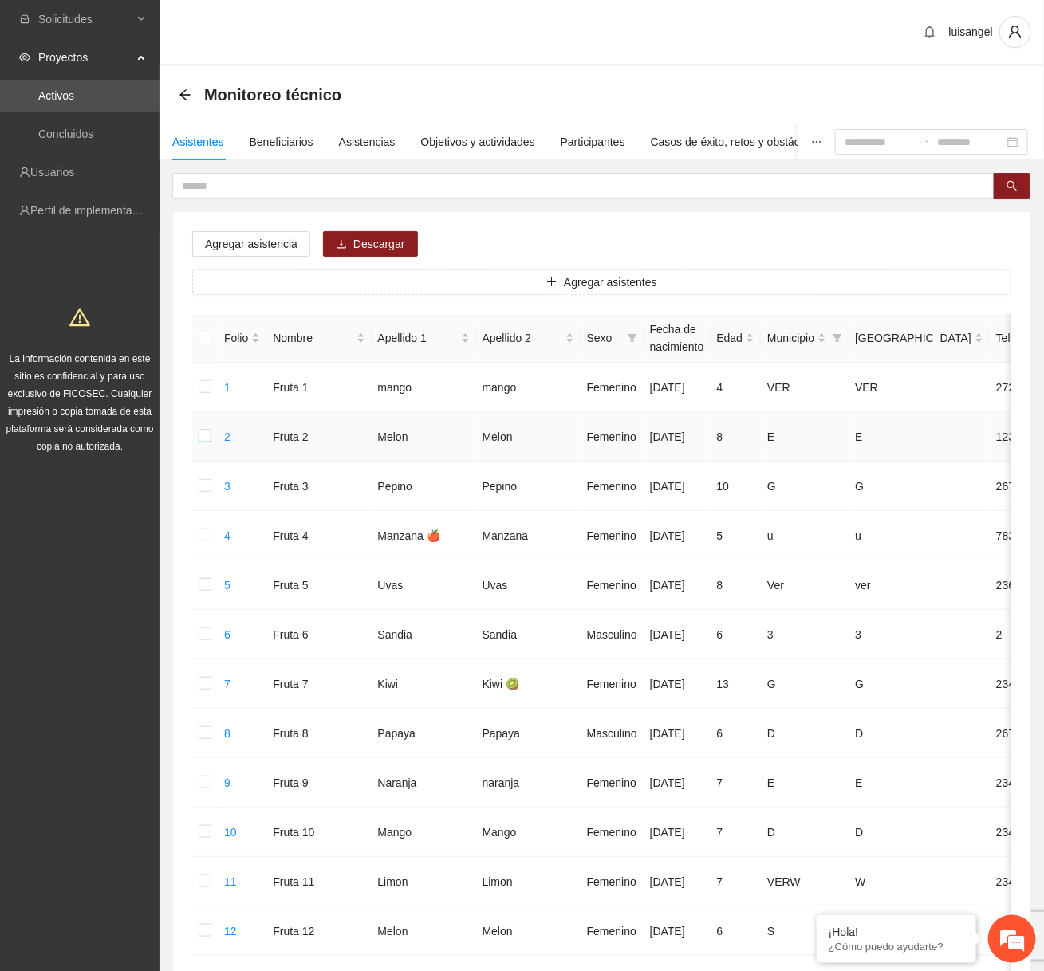
click at [205, 428] on label at bounding box center [205, 437] width 13 height 18
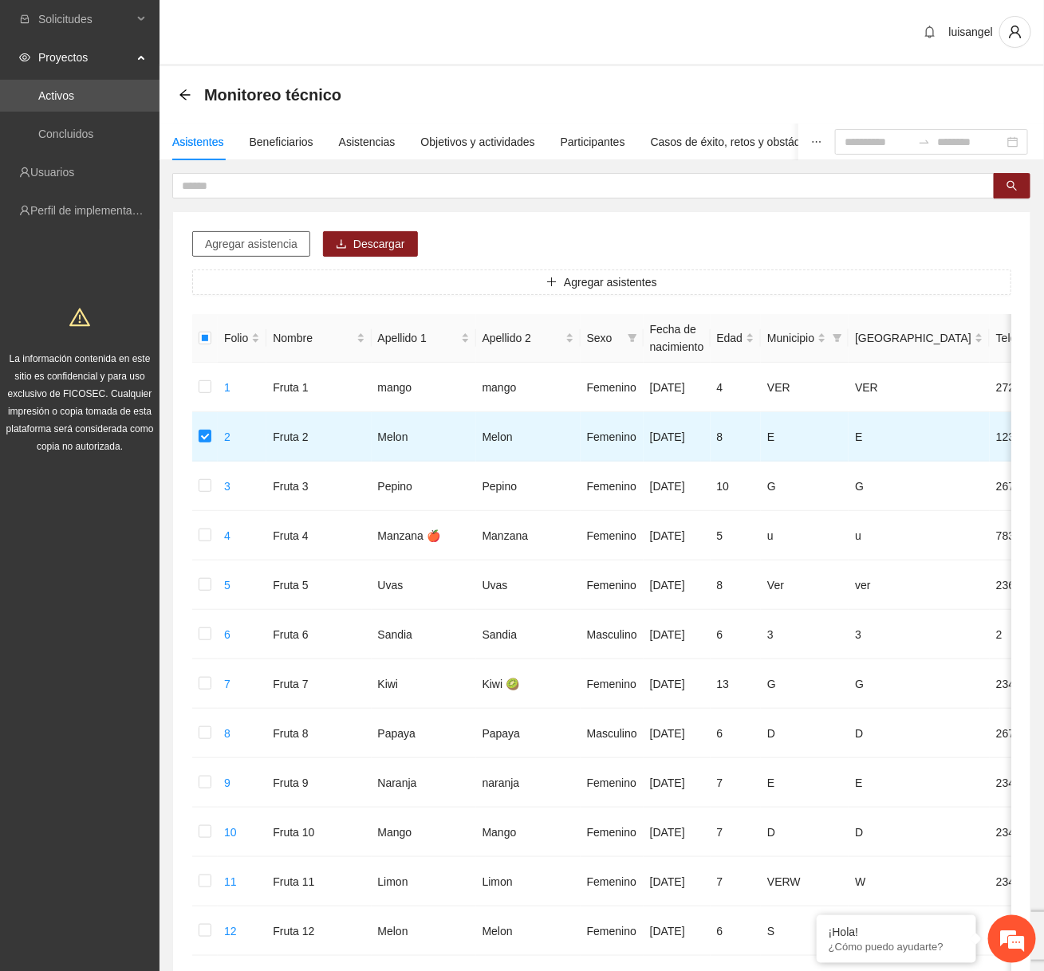
click at [234, 244] on span "Agregar asistencia" at bounding box center [251, 244] width 93 height 18
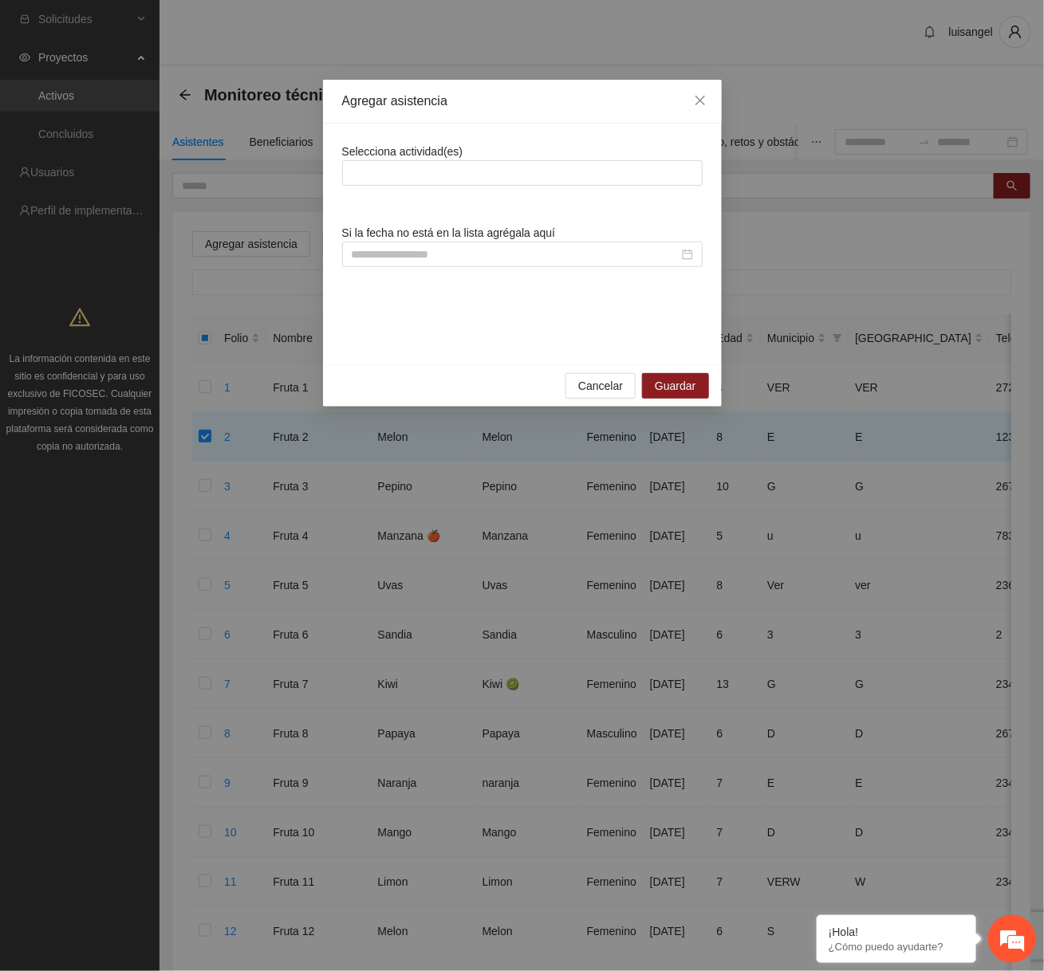
click at [423, 152] on span "Selecciona actividad(es)" at bounding box center [402, 151] width 121 height 13
click at [422, 174] on div at bounding box center [522, 172] width 352 height 19
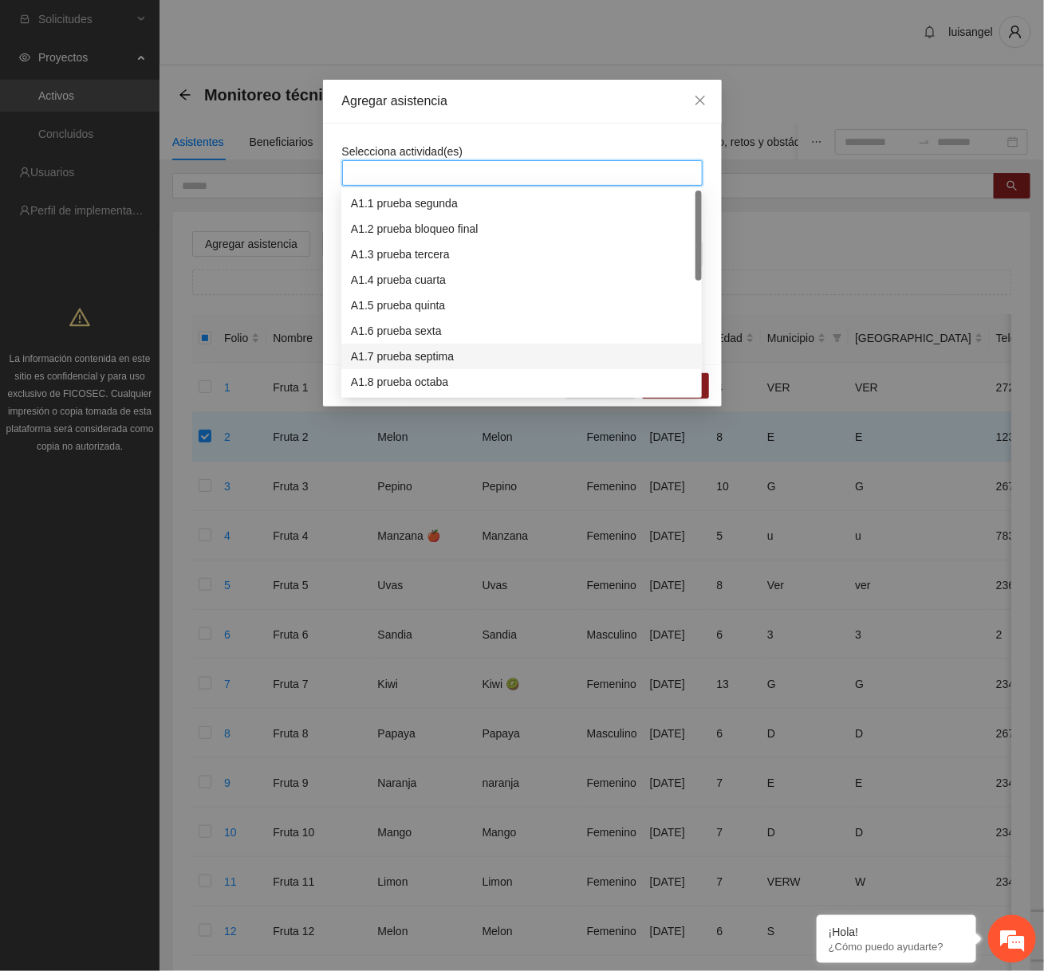
click at [400, 352] on div "A1.7 prueba septima" at bounding box center [521, 357] width 341 height 18
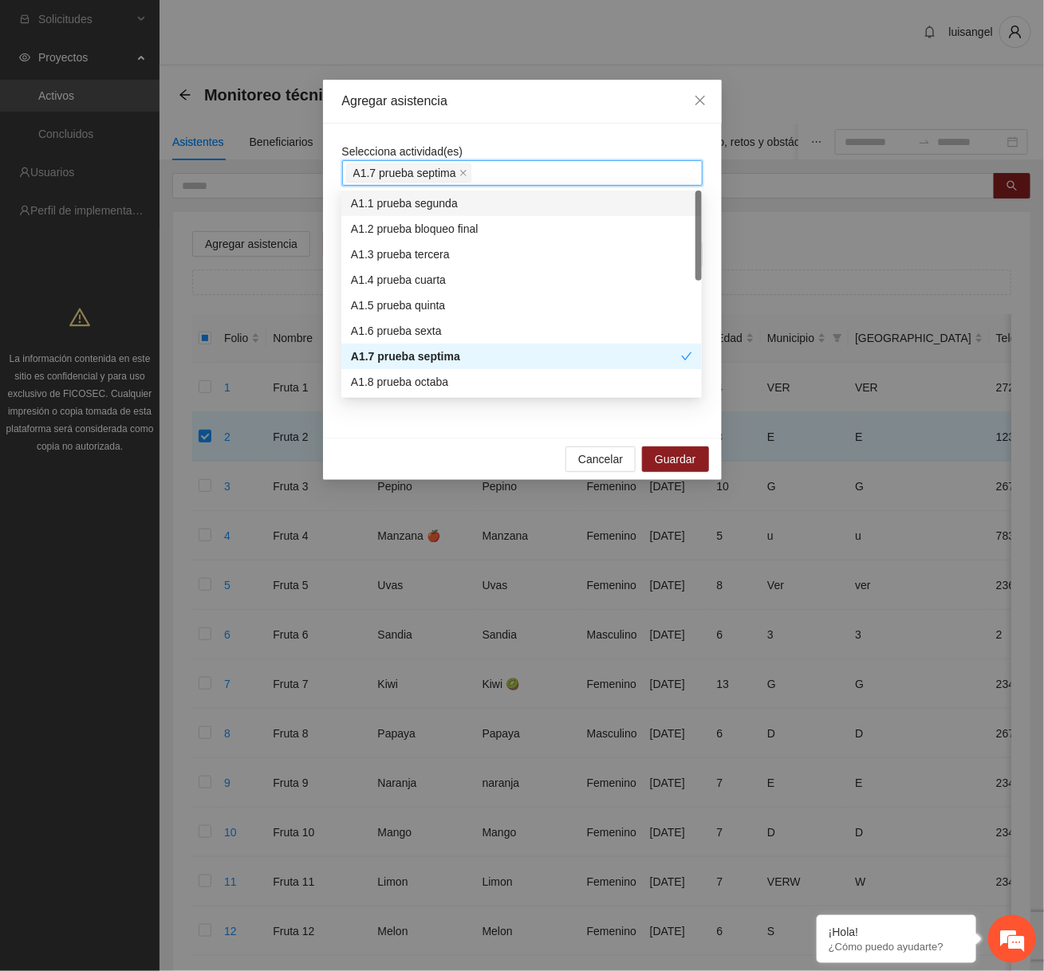
click at [540, 119] on div "Agregar asistencia" at bounding box center [522, 102] width 399 height 44
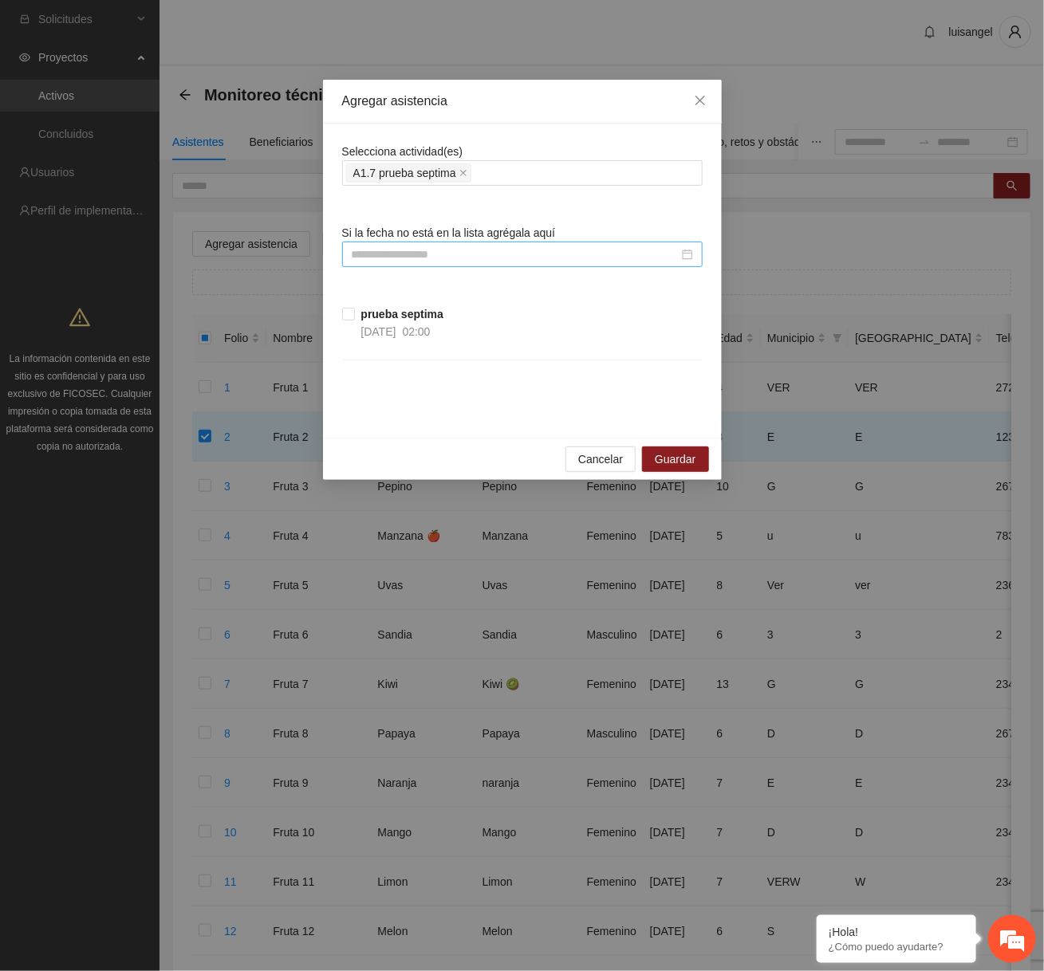
click at [396, 248] on input at bounding box center [515, 255] width 327 height 18
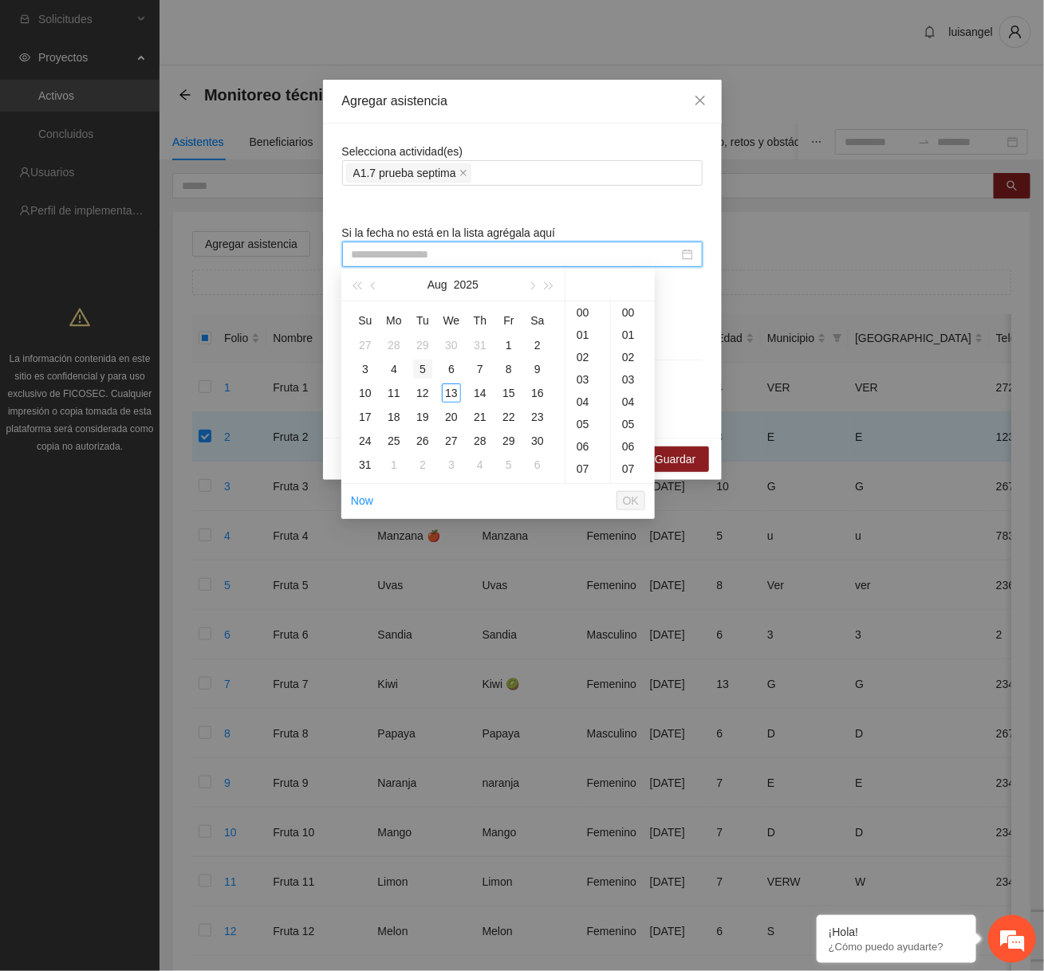
type input "**********"
click at [399, 368] on div "4" at bounding box center [393, 369] width 19 height 19
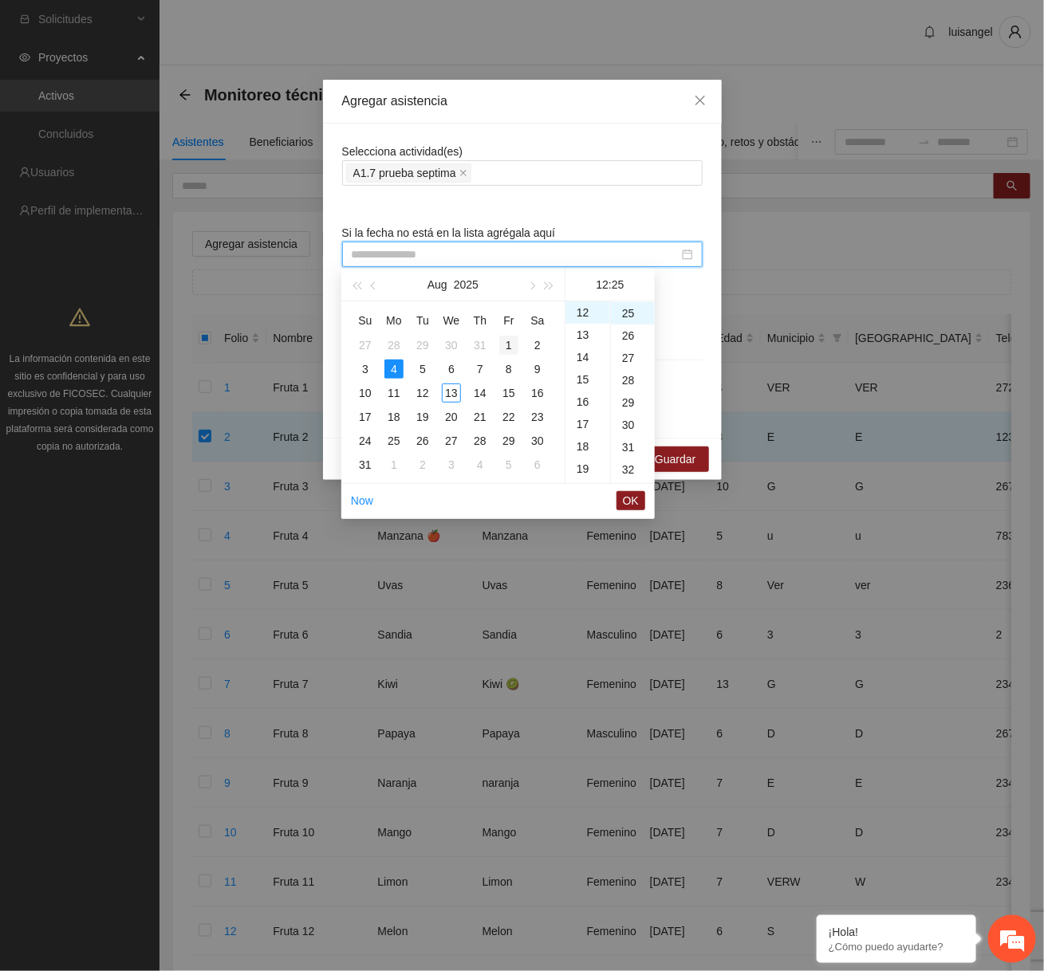
click at [502, 334] on td "1" at bounding box center [508, 345] width 29 height 24
type input "**********"
click at [630, 502] on span "OK" at bounding box center [631, 501] width 16 height 18
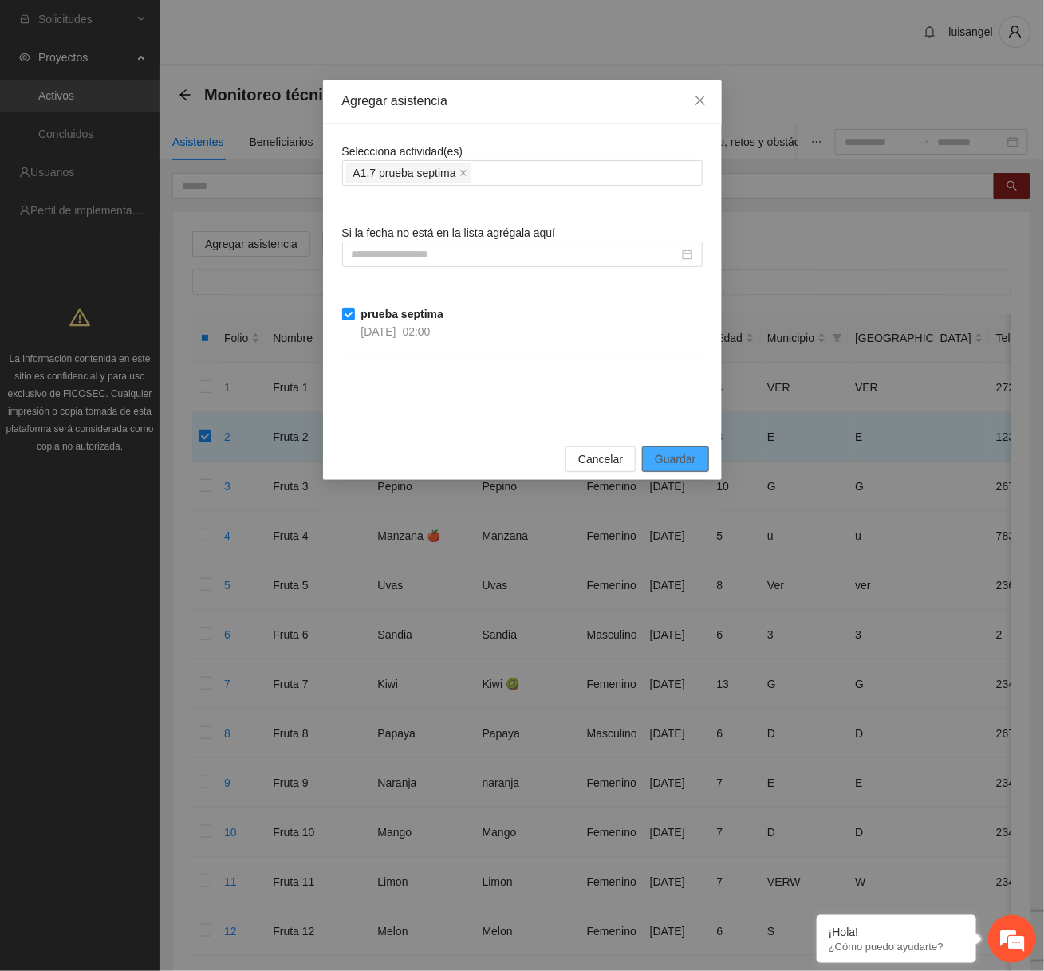
click at [699, 460] on button "Guardar" at bounding box center [675, 460] width 66 height 26
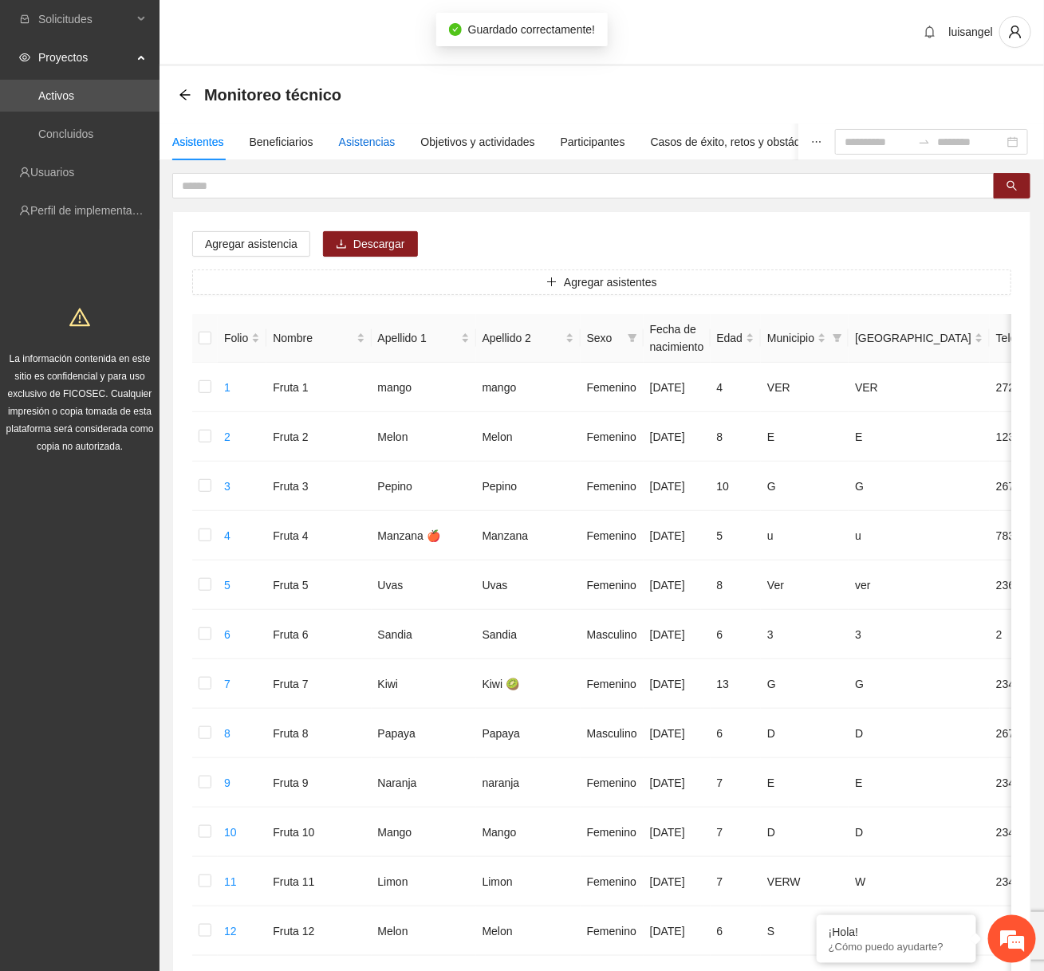
click at [388, 144] on div "Asistencias" at bounding box center [367, 142] width 57 height 18
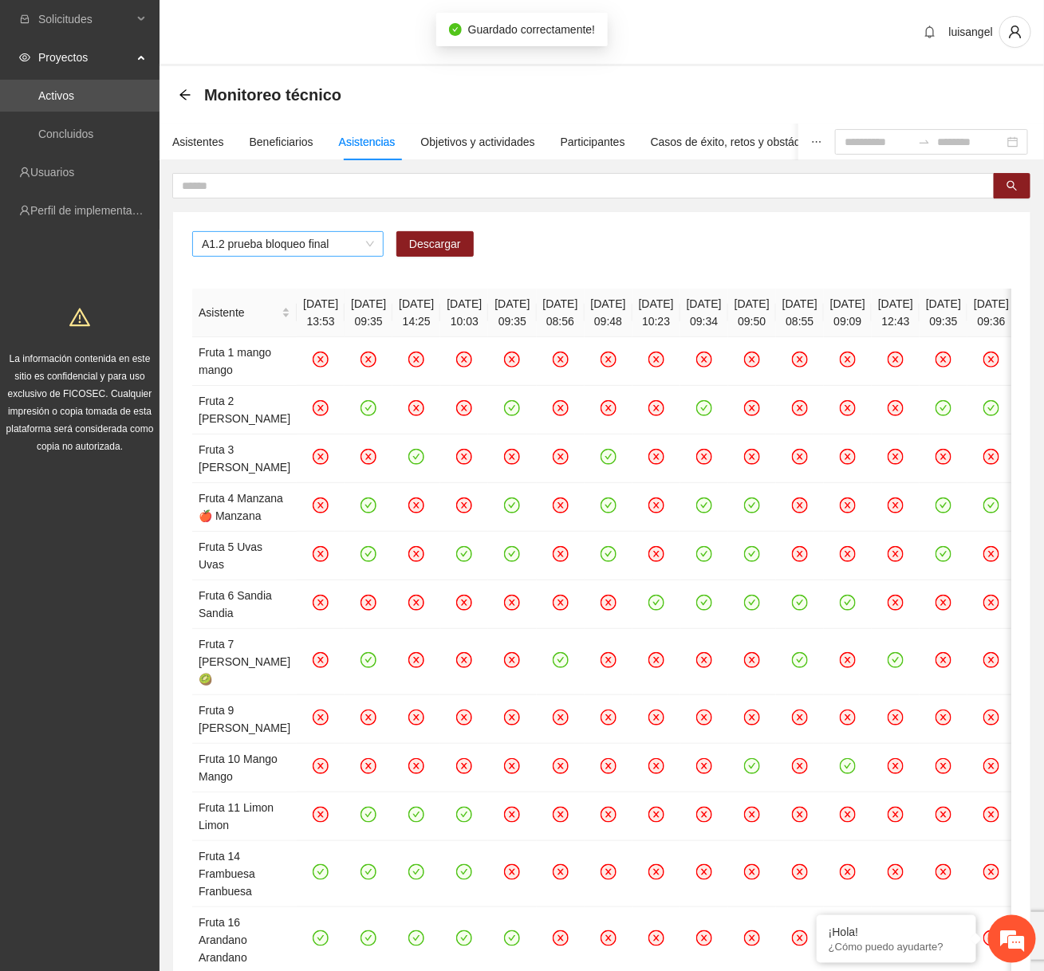
click at [308, 233] on span "A1.2 prueba bloqueo final" at bounding box center [288, 244] width 172 height 24
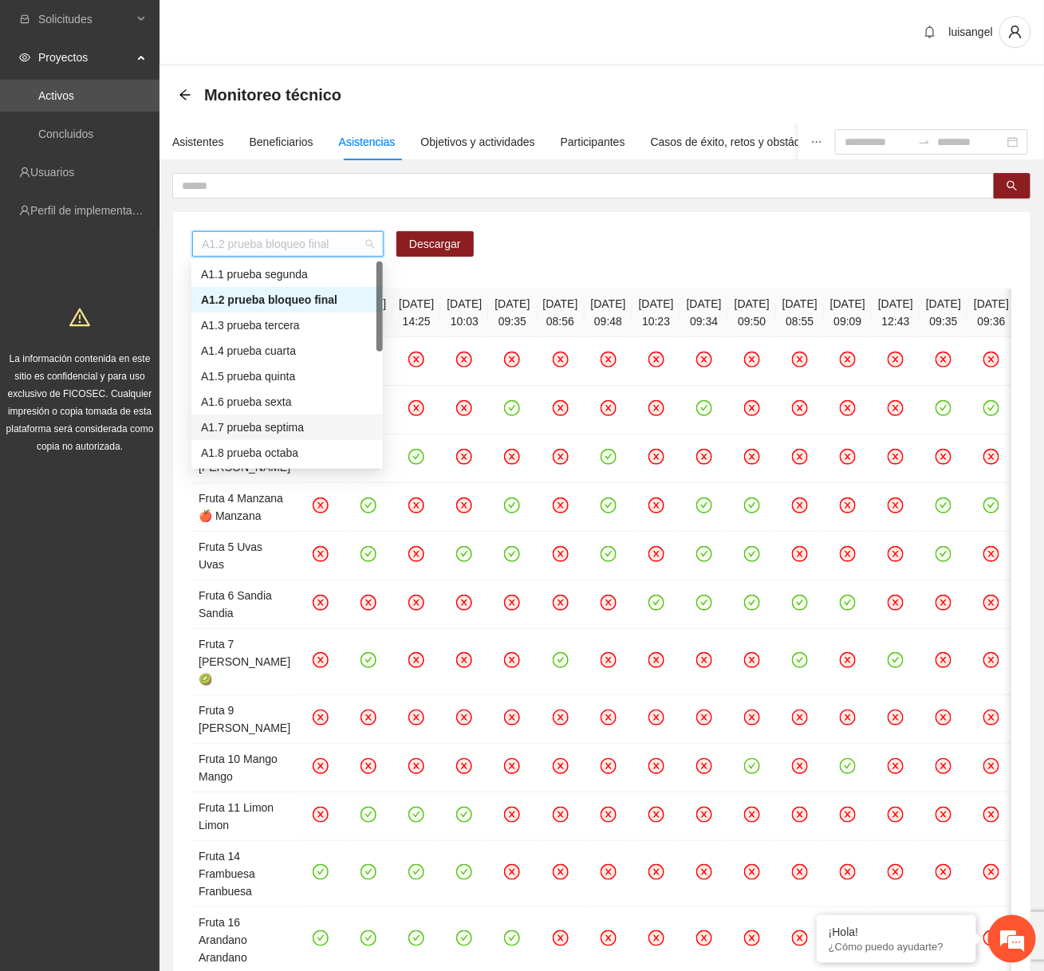
click at [255, 427] on div "A1.7 prueba septima" at bounding box center [287, 428] width 172 height 18
